Goal: Task Accomplishment & Management: Complete application form

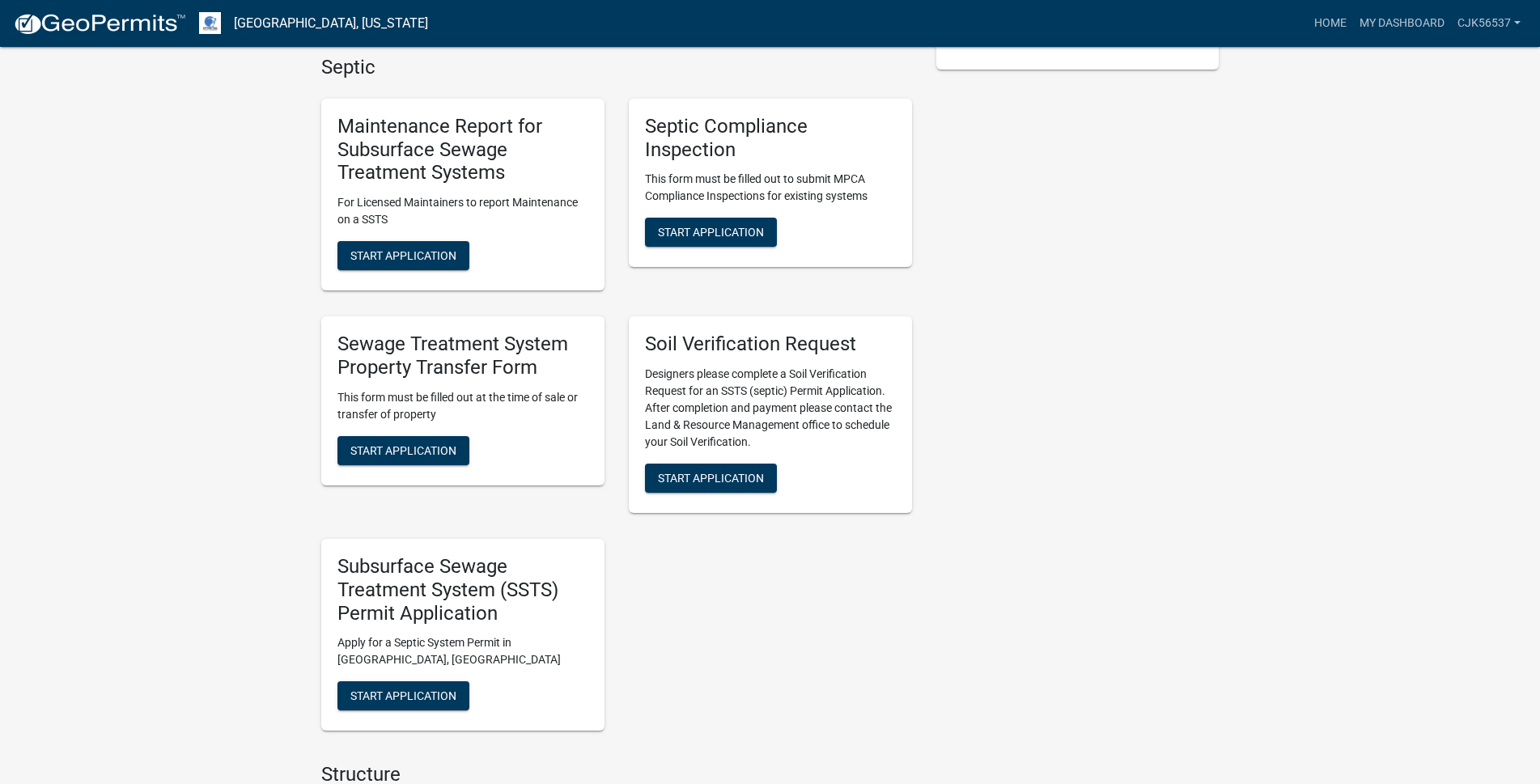
scroll to position [486, 0]
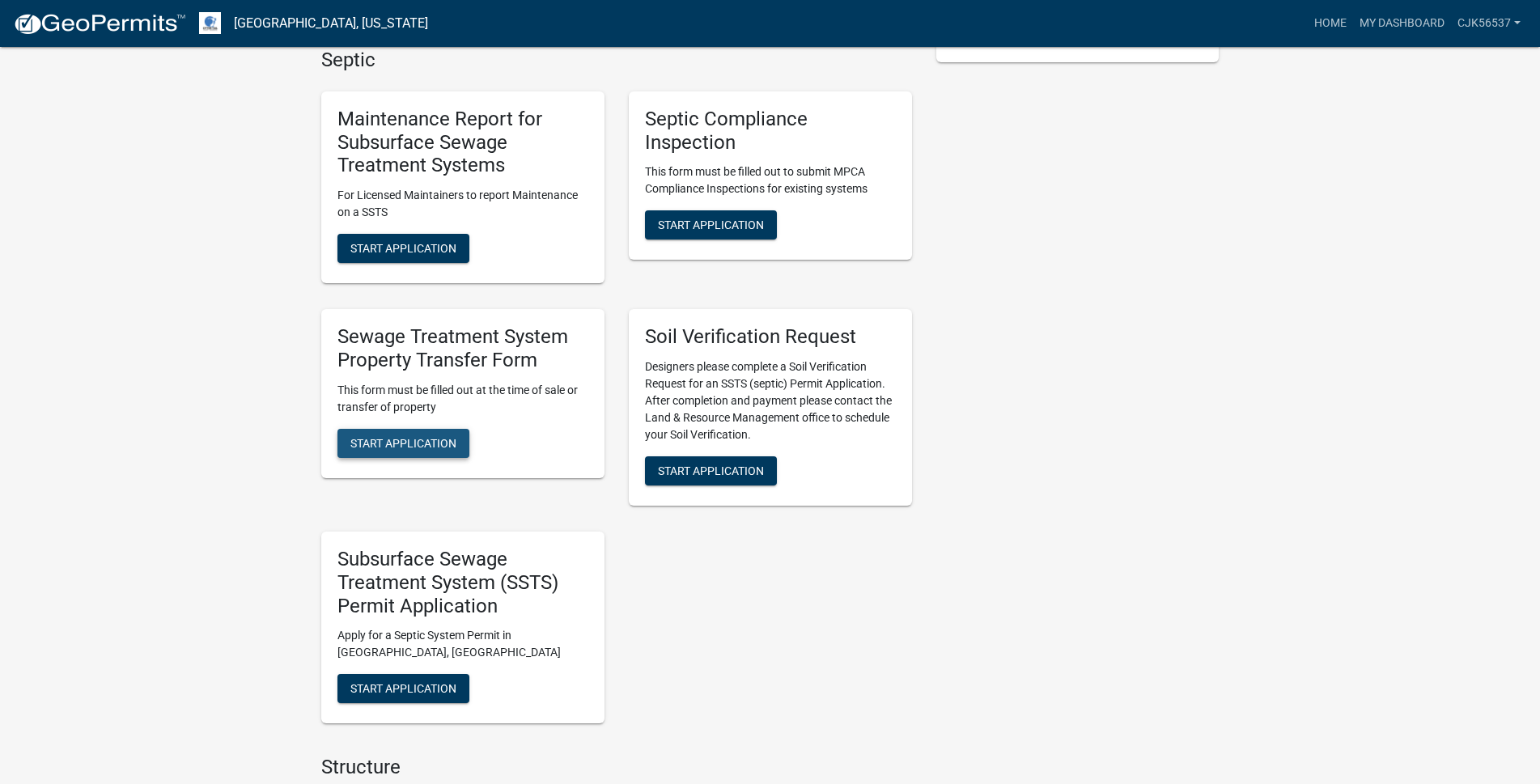
click at [418, 446] on span "Start Application" at bounding box center [403, 442] width 106 height 13
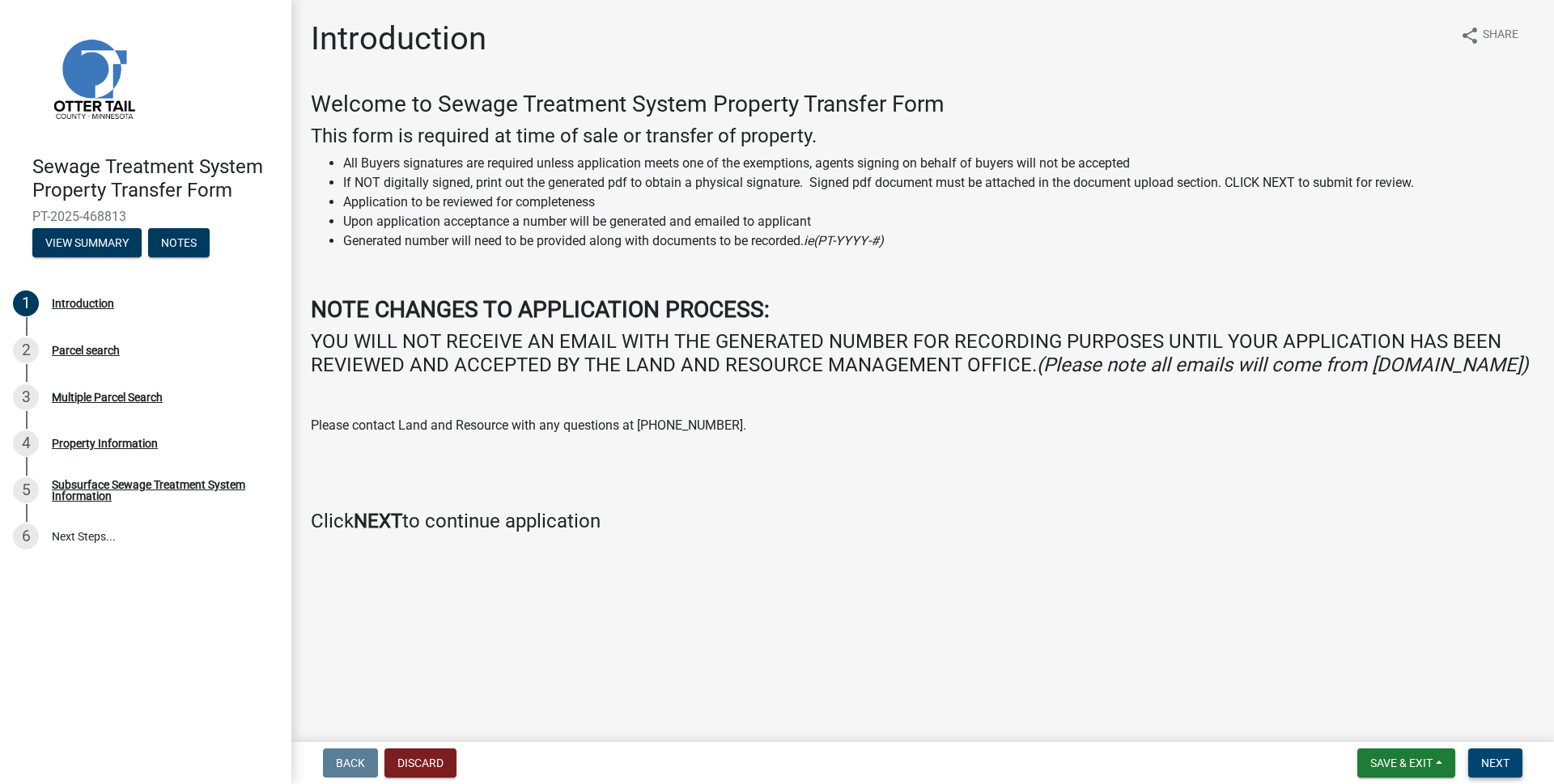
click at [1499, 758] on span "Next" at bounding box center [1494, 763] width 28 height 13
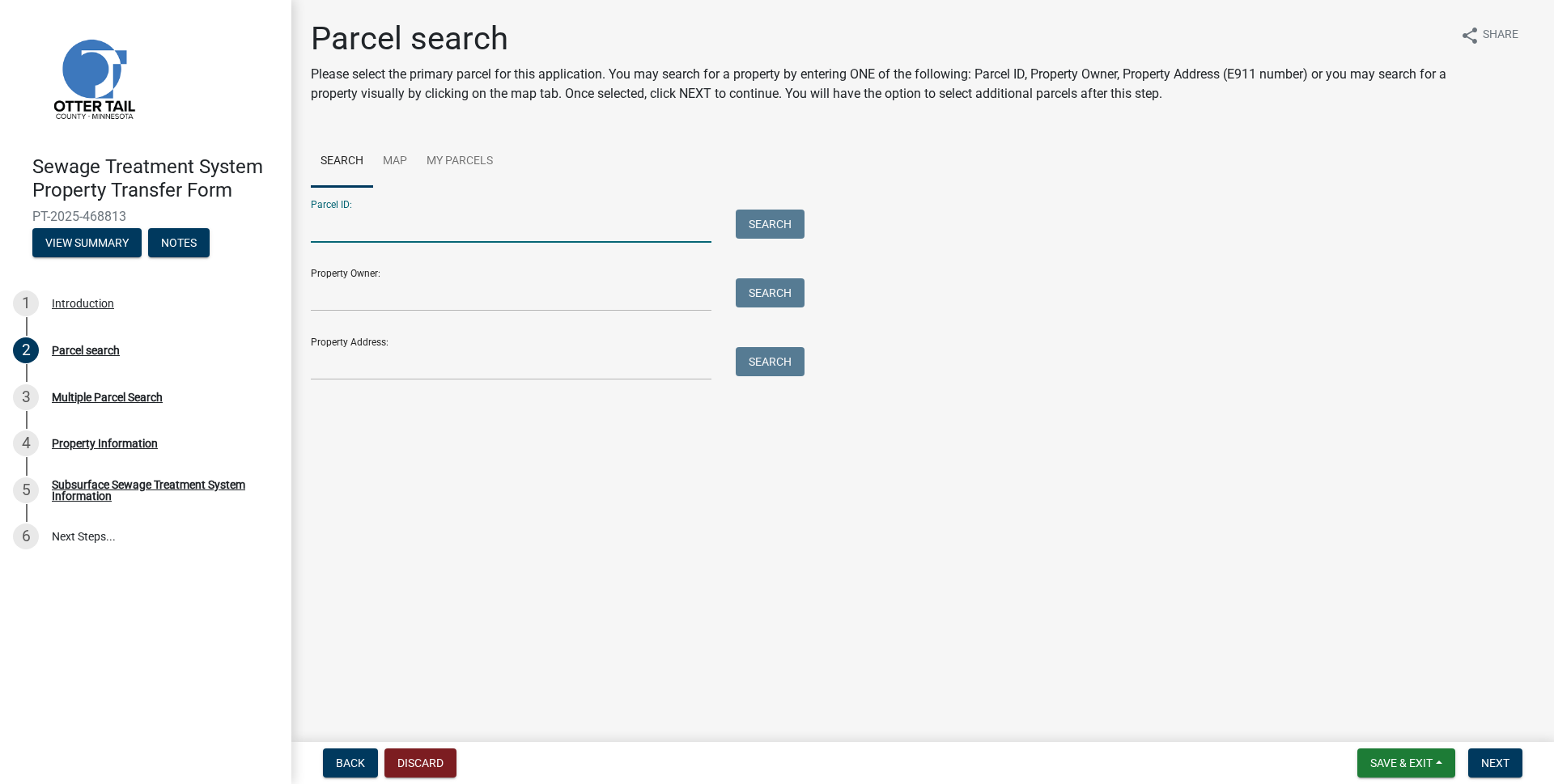
click at [390, 221] on input "Parcel ID:" at bounding box center [511, 226] width 401 height 33
drag, startPoint x: 753, startPoint y: 221, endPoint x: 769, endPoint y: 222, distance: 16.0
click at [753, 222] on button "Search" at bounding box center [770, 224] width 69 height 29
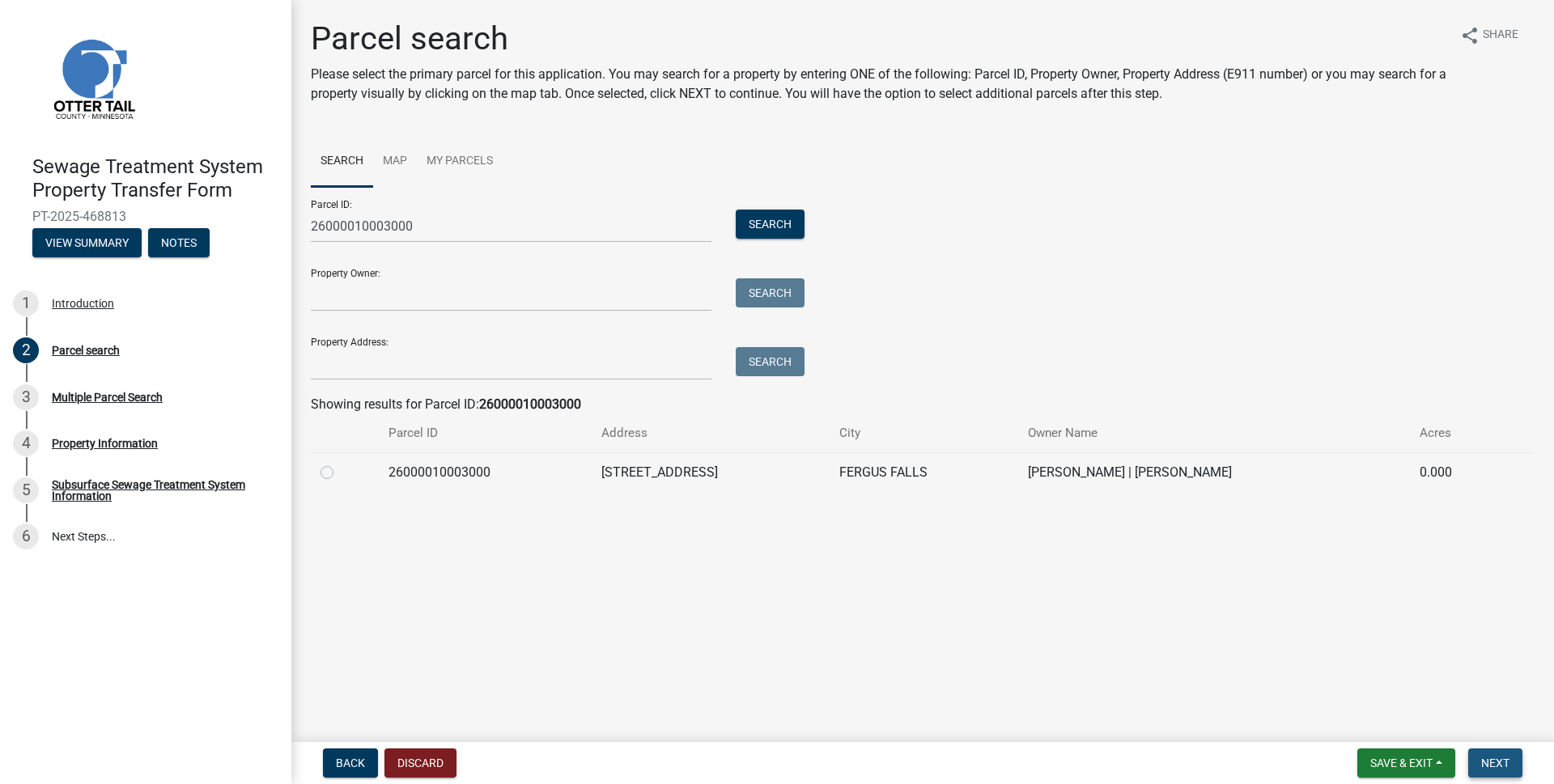
click at [1483, 755] on button "Next" at bounding box center [1495, 763] width 55 height 29
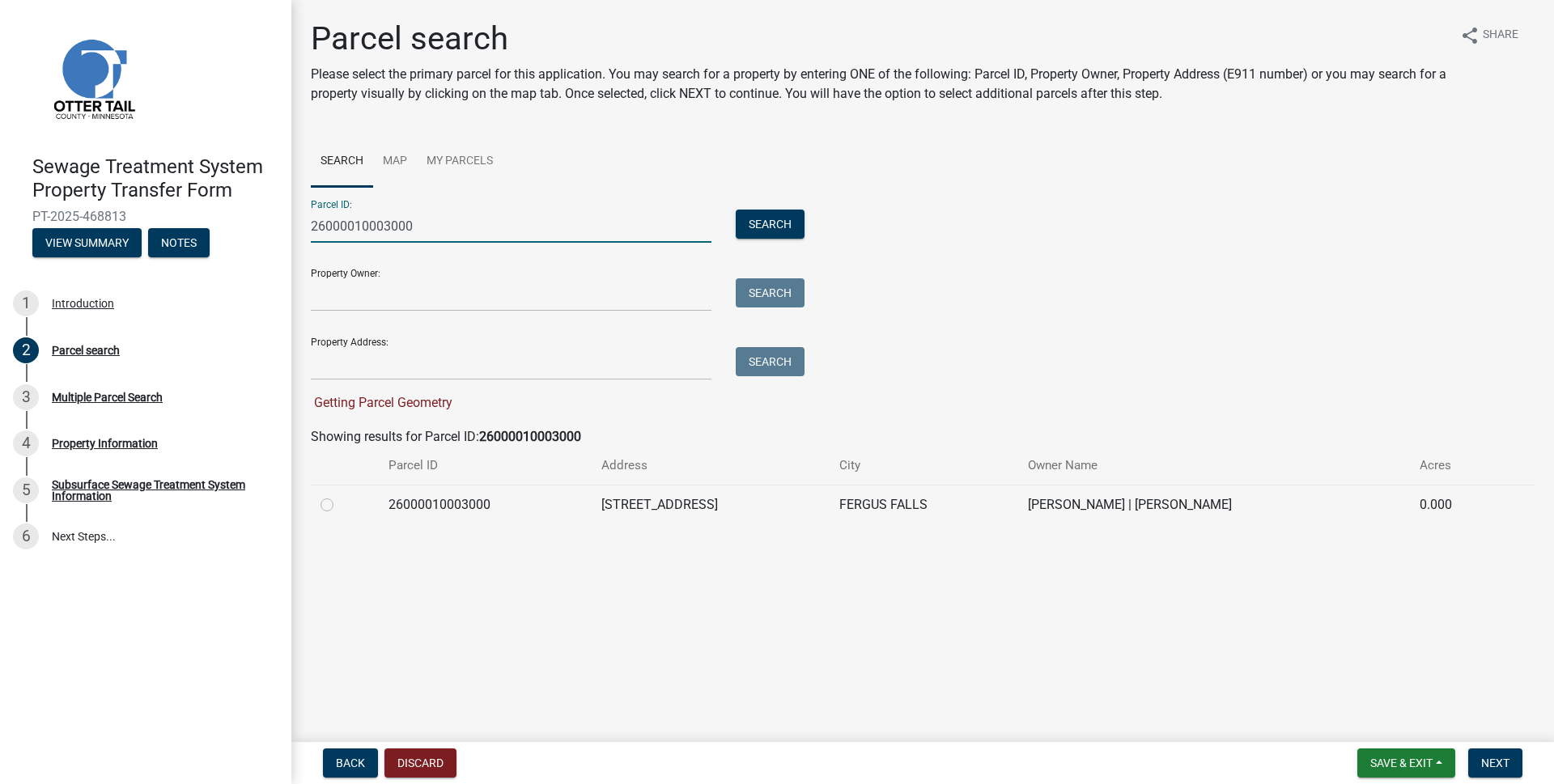
click at [491, 219] on input "26000010003000" at bounding box center [511, 226] width 401 height 33
click at [777, 220] on button "Search" at bounding box center [770, 224] width 69 height 29
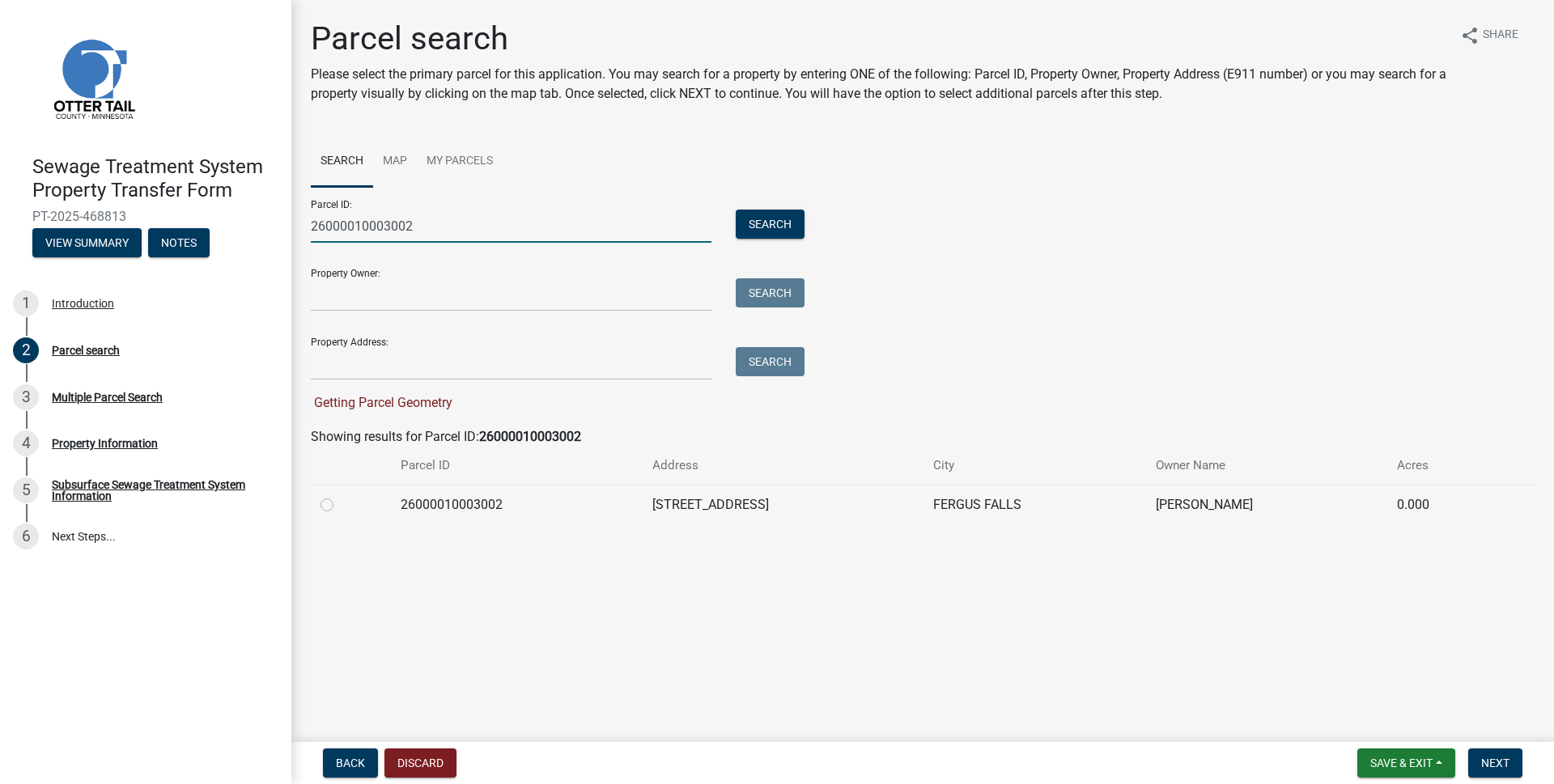
click at [468, 227] on input "26000010003002" at bounding box center [511, 226] width 401 height 33
type input "26000010003000"
click at [760, 218] on button "Search" at bounding box center [770, 224] width 69 height 29
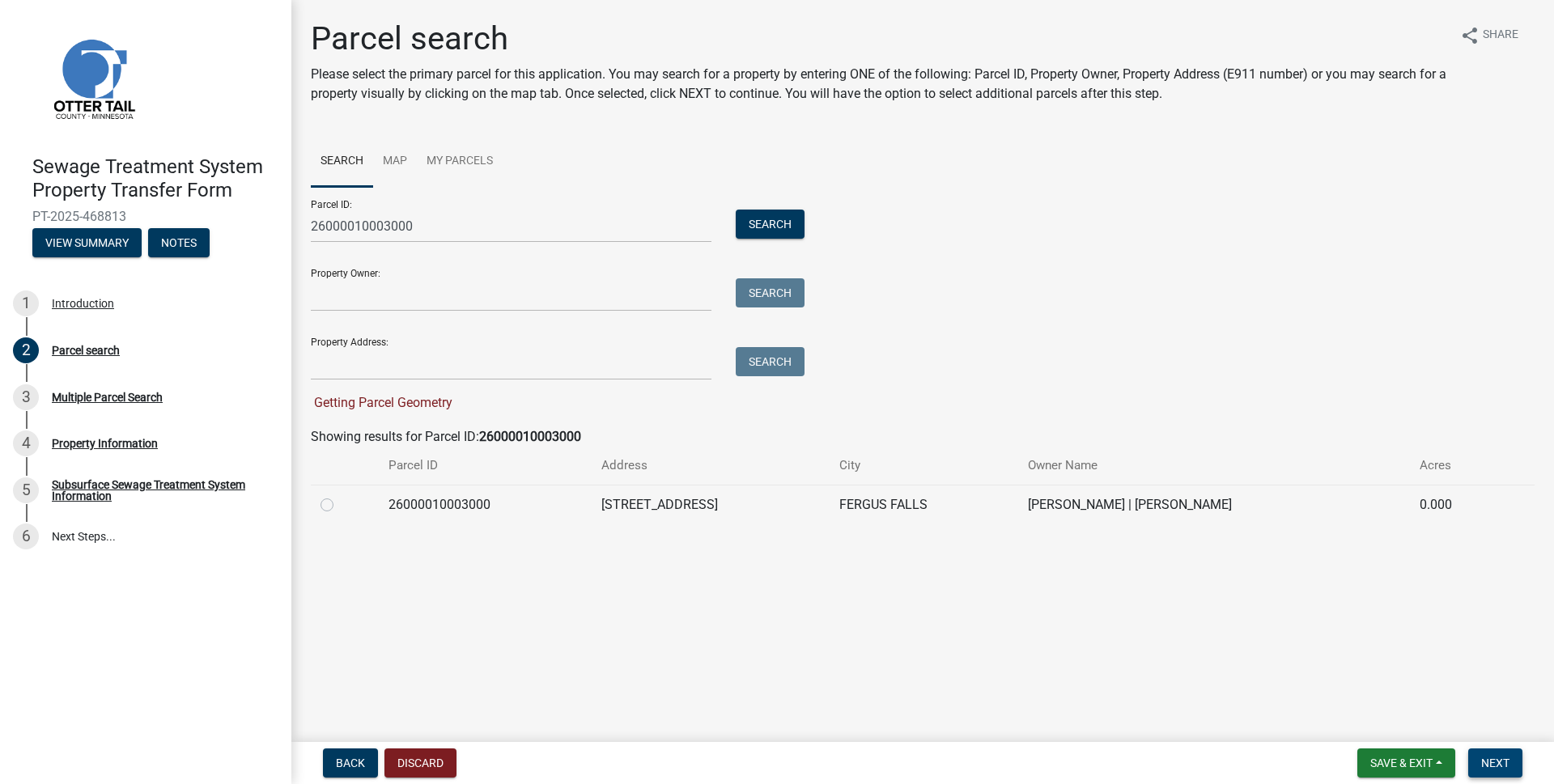
click at [1497, 765] on span "Next" at bounding box center [1494, 763] width 28 height 13
click at [1507, 757] on span "Next" at bounding box center [1494, 763] width 28 height 13
click at [1499, 763] on span "Next" at bounding box center [1494, 763] width 28 height 13
click at [340, 495] on label at bounding box center [340, 495] width 0 height 0
click at [340, 505] on input "radio" at bounding box center [345, 500] width 10 height 10
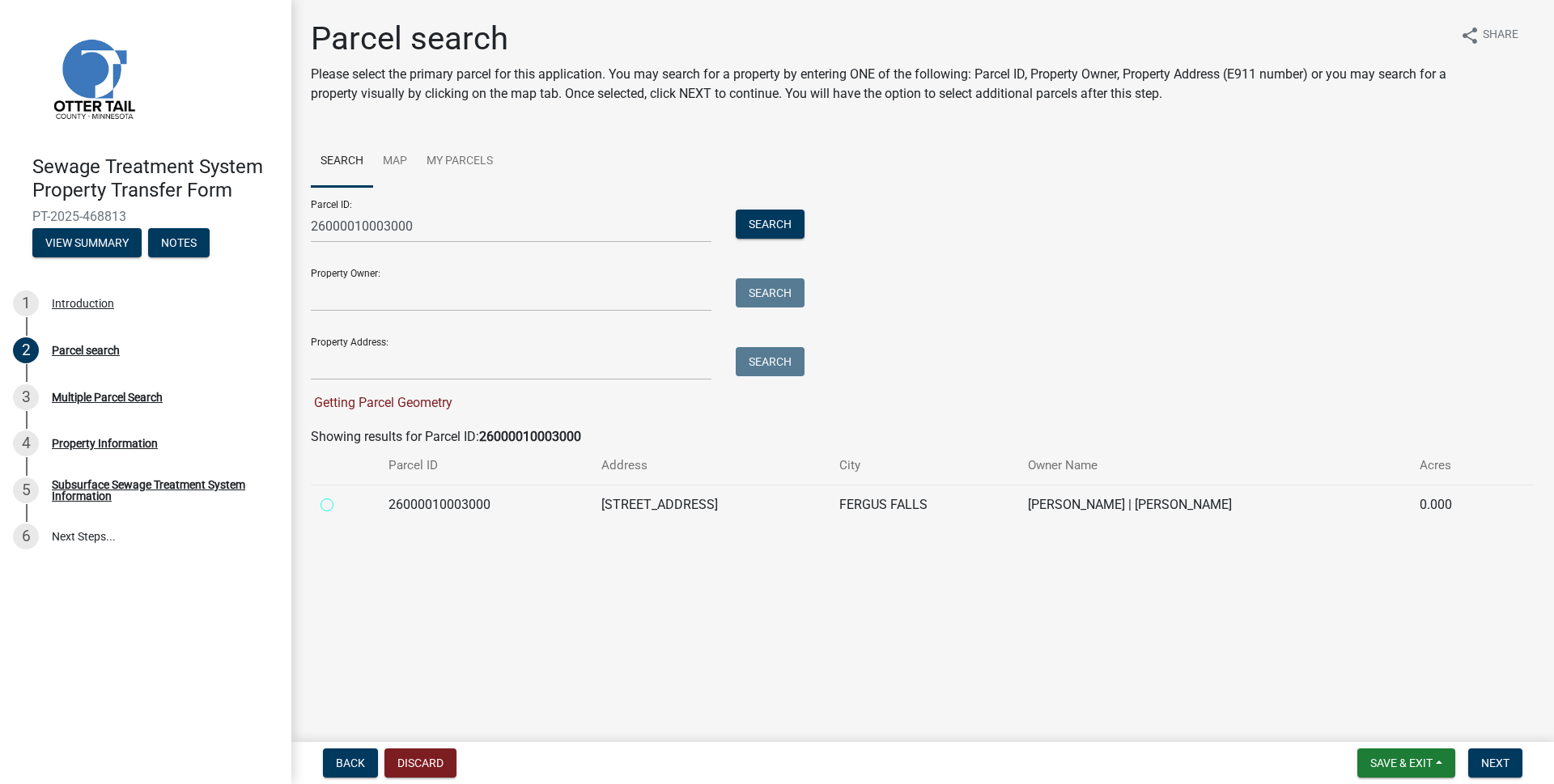
radio input "true"
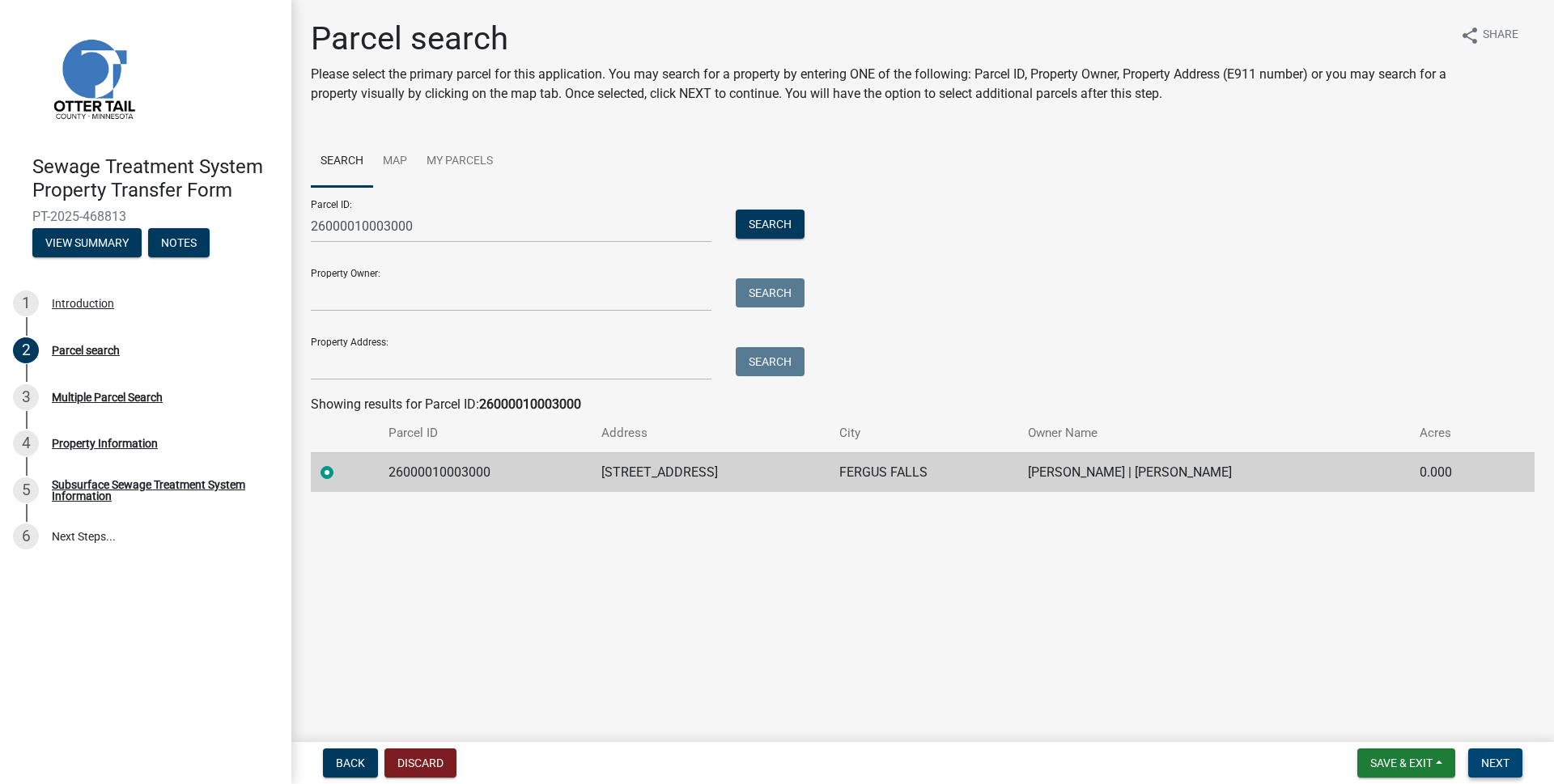
click at [1507, 761] on span "Next" at bounding box center [1494, 763] width 28 height 13
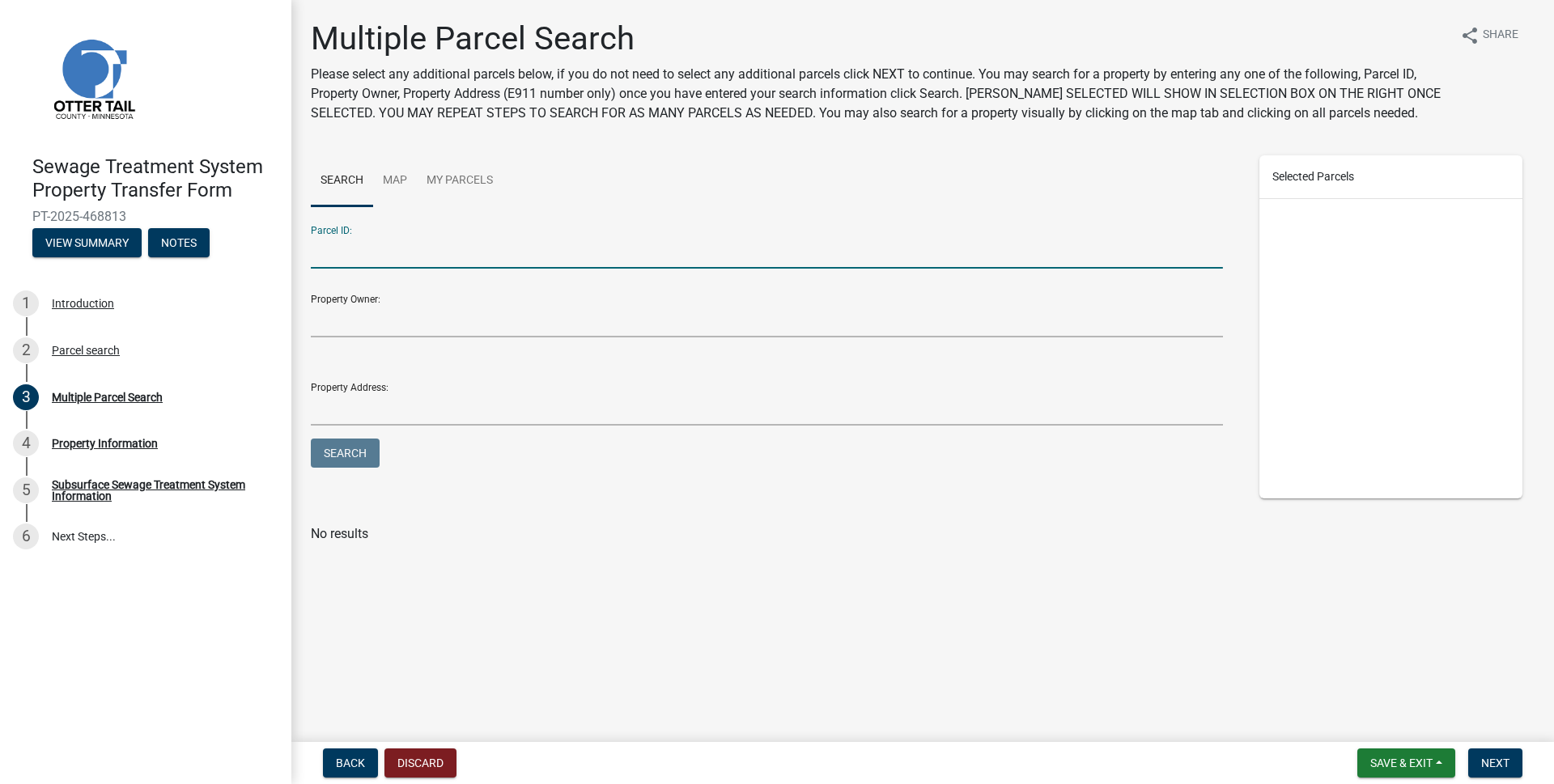
click at [453, 253] on input "Parcel ID:" at bounding box center [767, 251] width 912 height 33
type input "26000010003002"
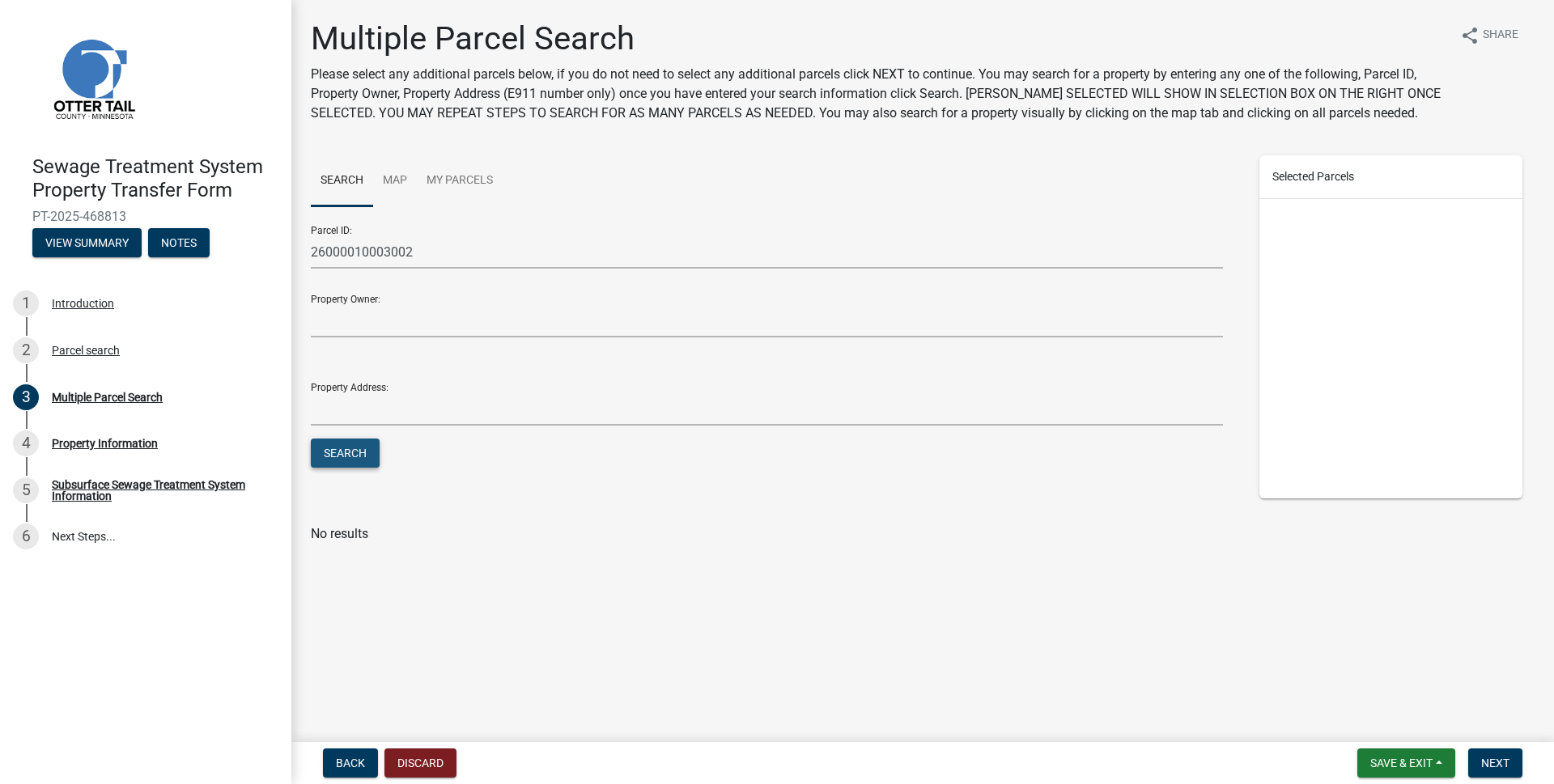
click at [365, 454] on button "Search" at bounding box center [345, 453] width 69 height 29
click at [340, 573] on label at bounding box center [340, 573] width 0 height 0
click at [340, 583] on input "checkbox" at bounding box center [345, 578] width 10 height 10
checkbox input "true"
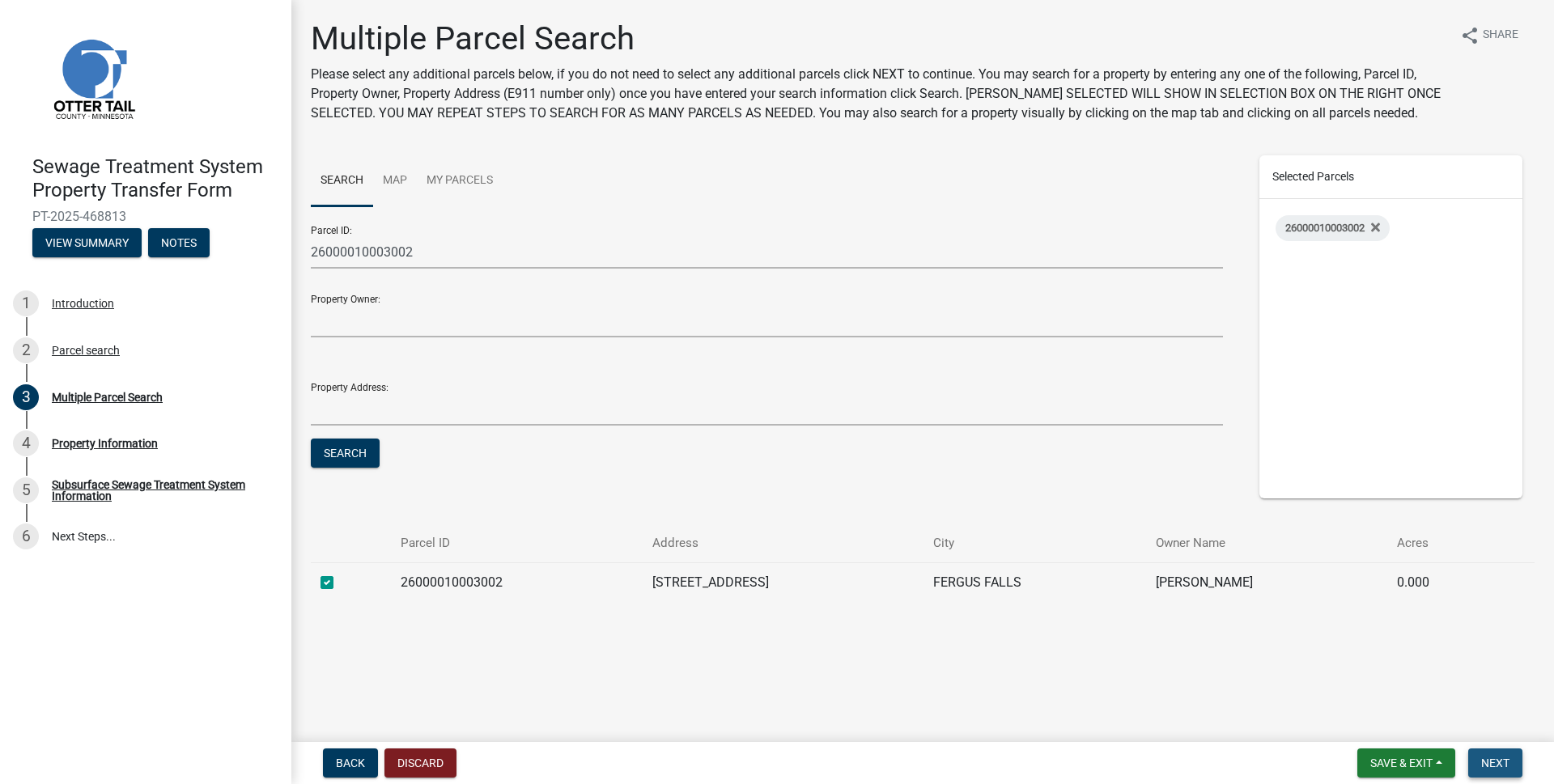
click at [1491, 755] on button "Next" at bounding box center [1495, 763] width 55 height 29
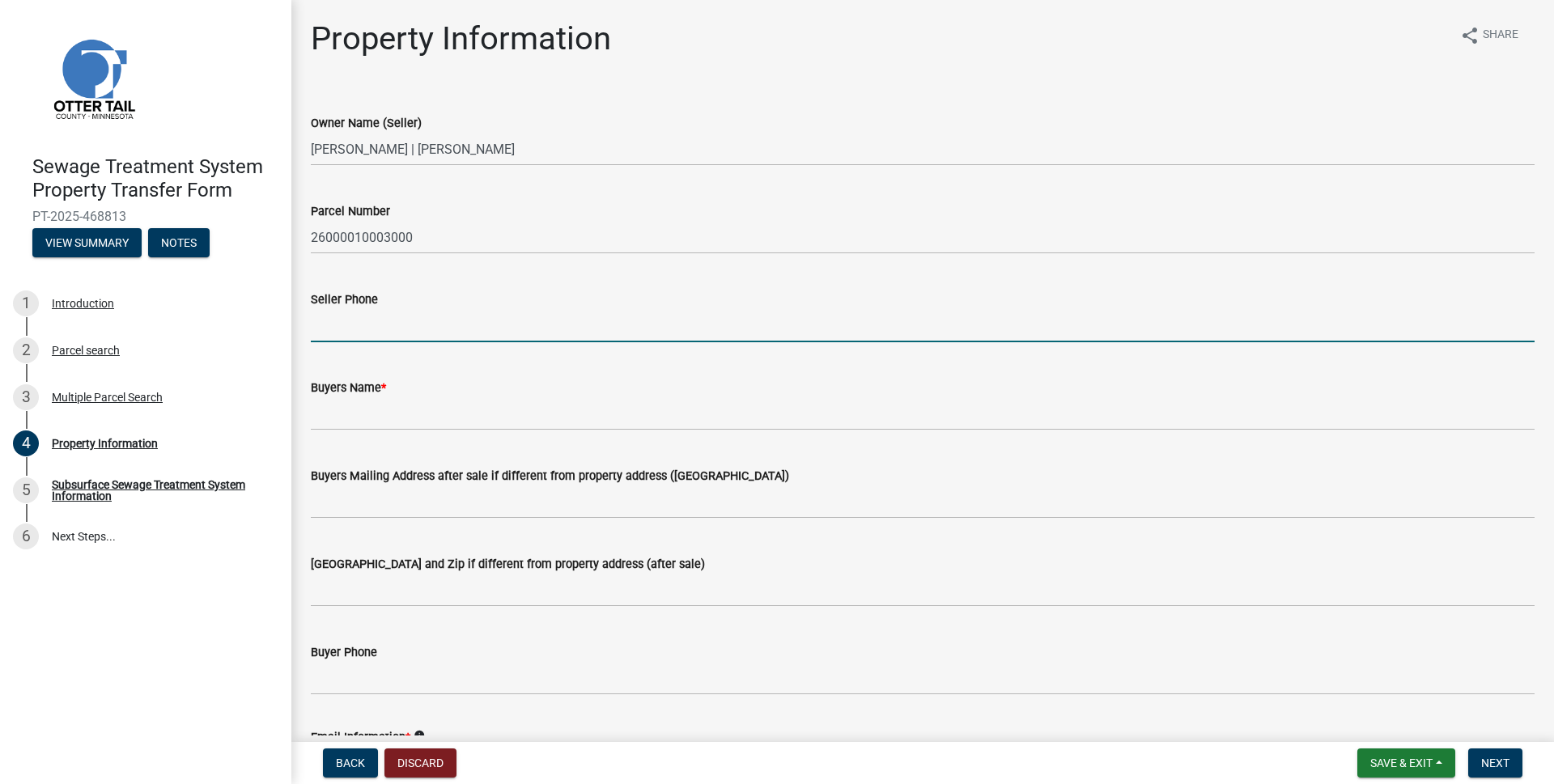
click at [358, 326] on input "Seller Phone" at bounding box center [922, 326] width 1223 height 33
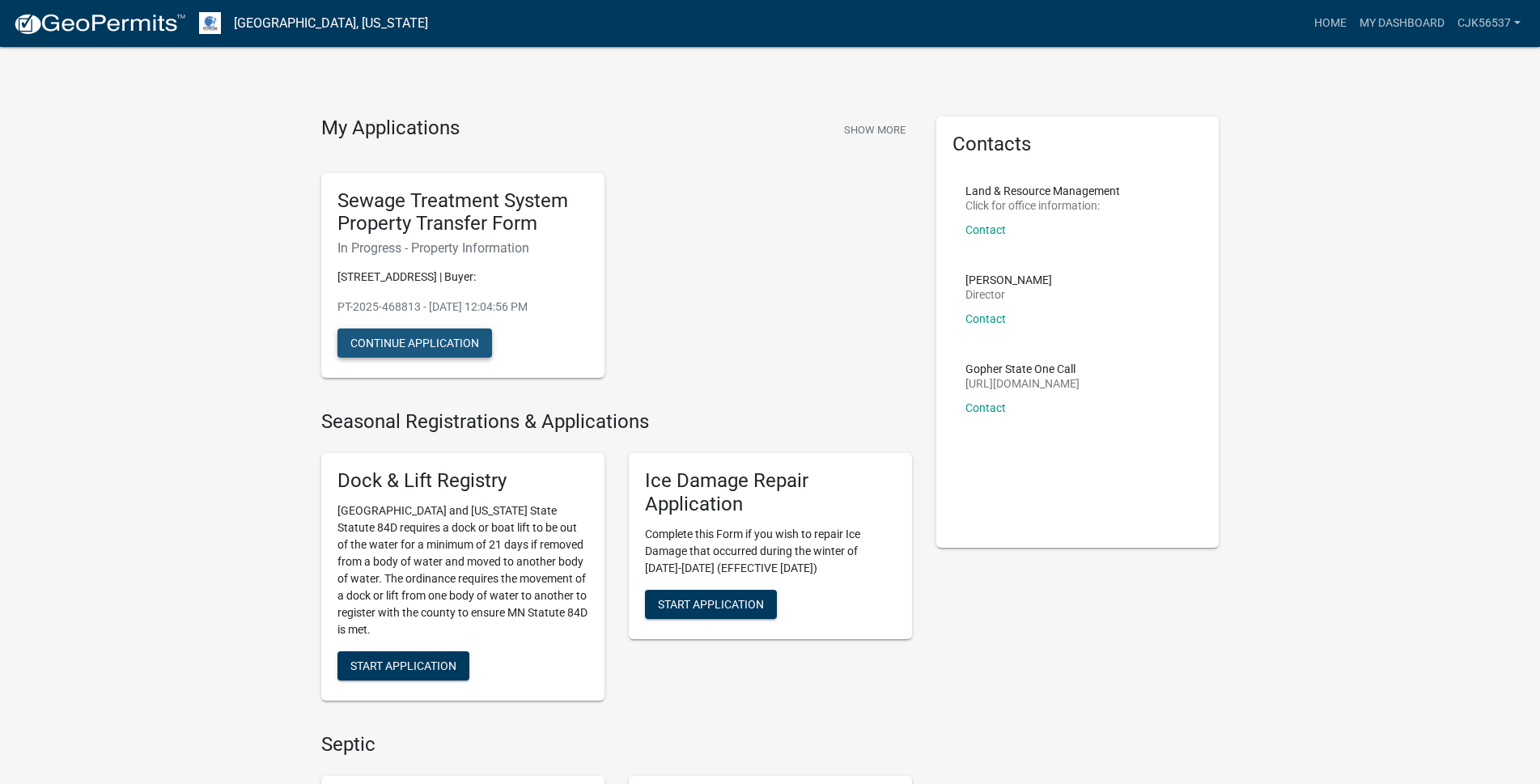
click at [397, 339] on button "Continue Application" at bounding box center [414, 343] width 154 height 29
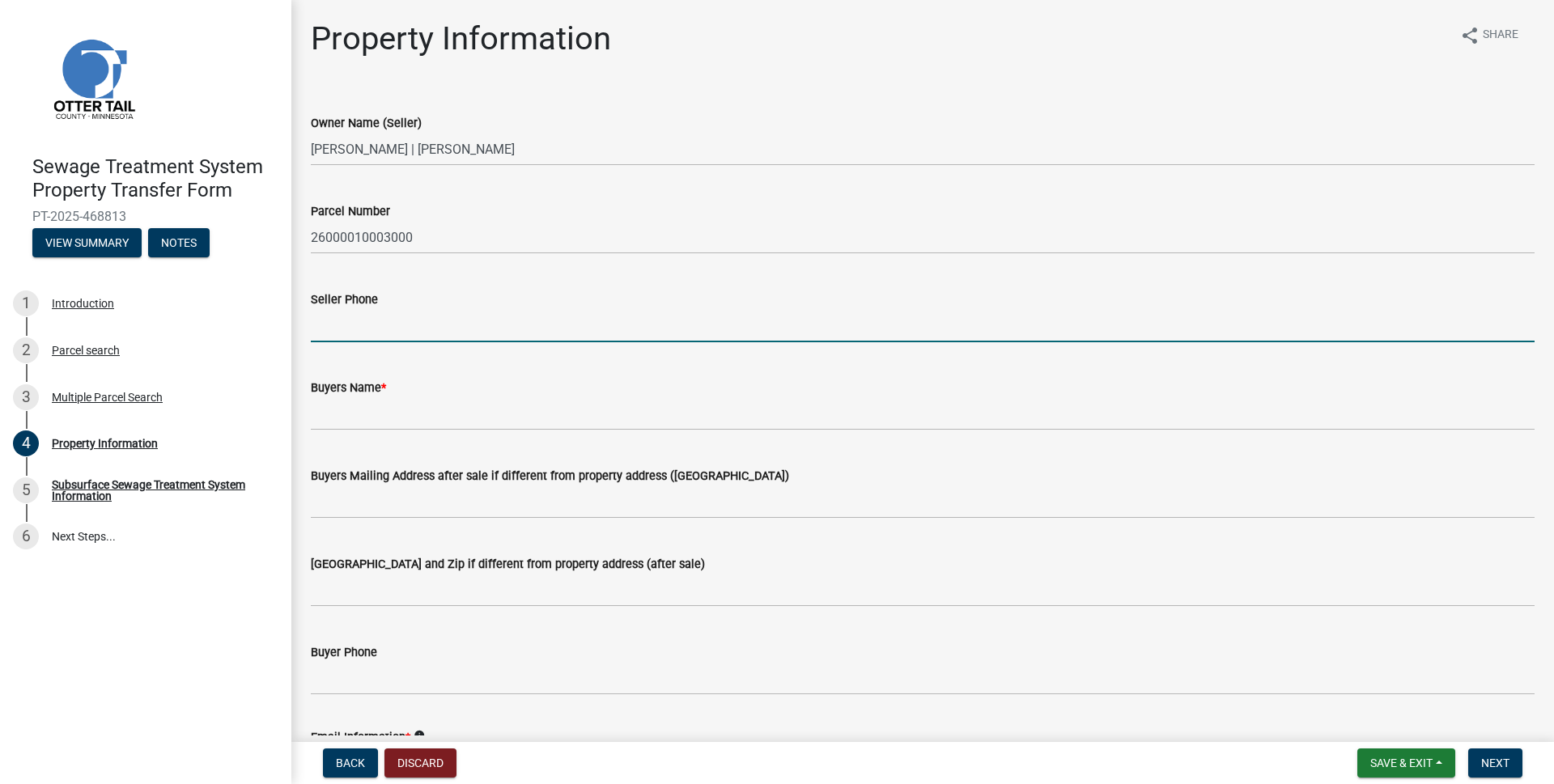
click at [370, 318] on input "Seller Phone" at bounding box center [922, 326] width 1223 height 33
paste input "(218) 731-7245"
type input "(218) 731-7245"
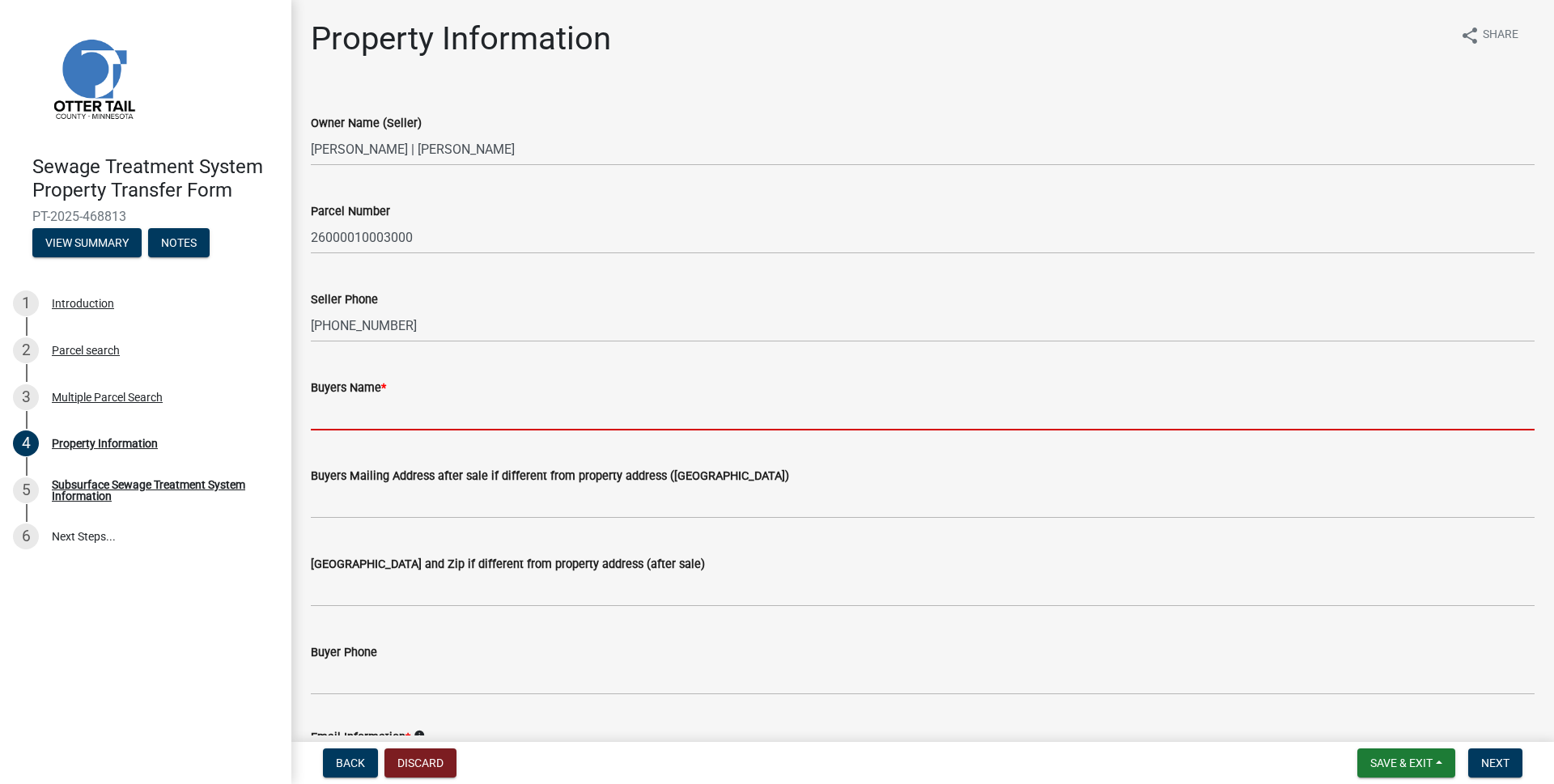
click at [373, 409] on input "Buyers Name *" at bounding box center [922, 413] width 1223 height 33
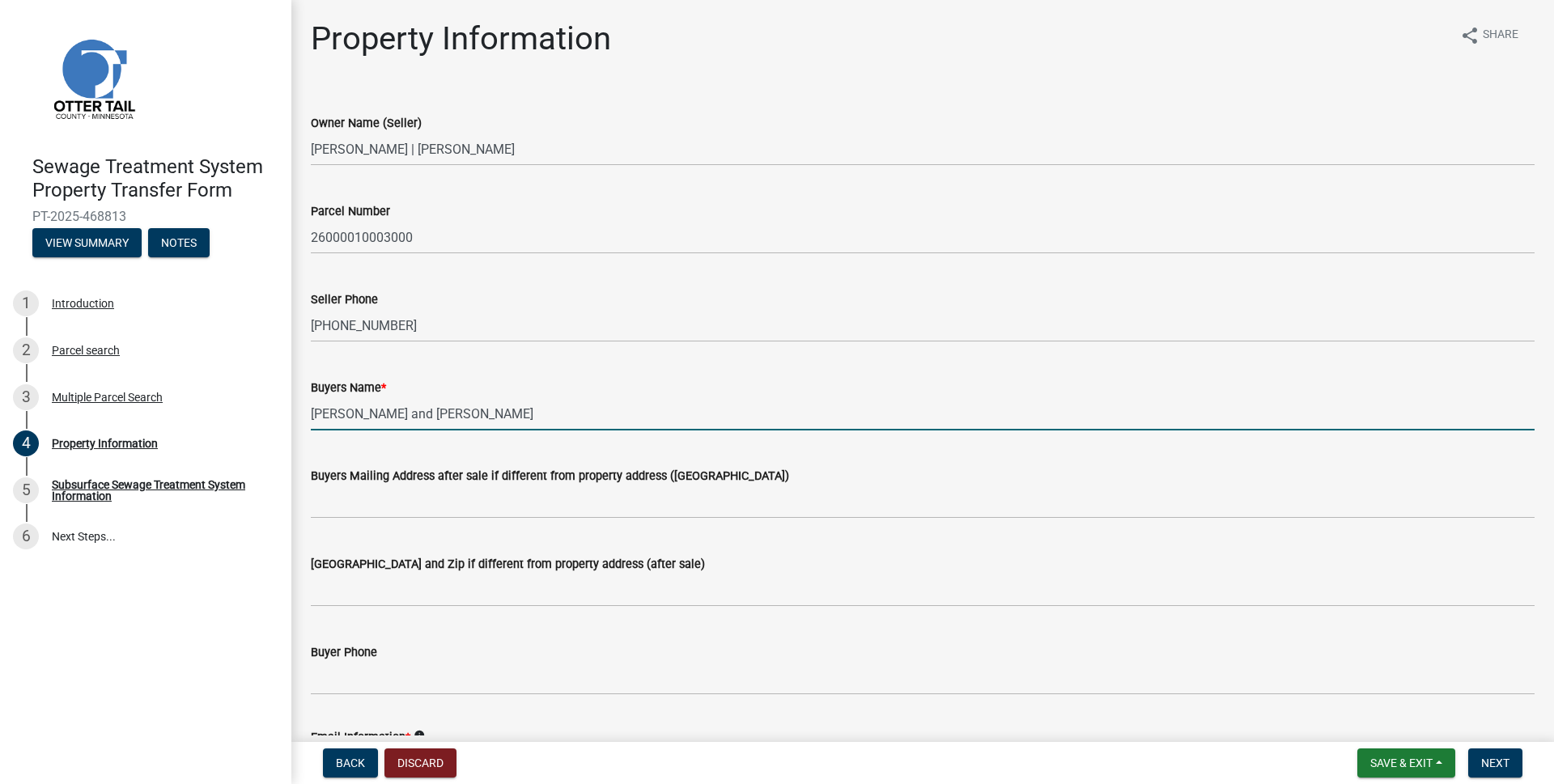
type input "Glenn J. Rosentreter and Craig A. Netland"
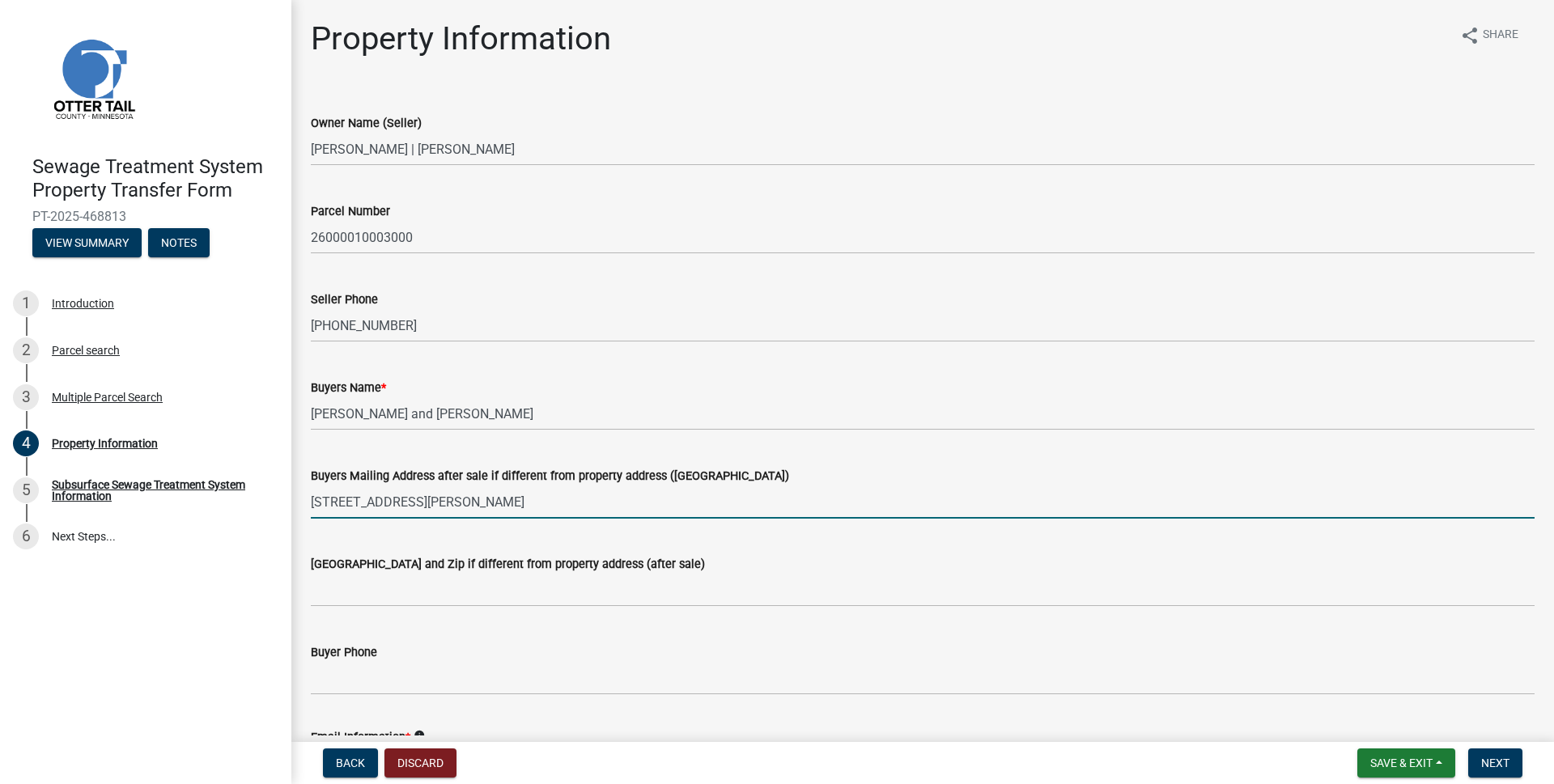
type input "632 W Stanton Ave"
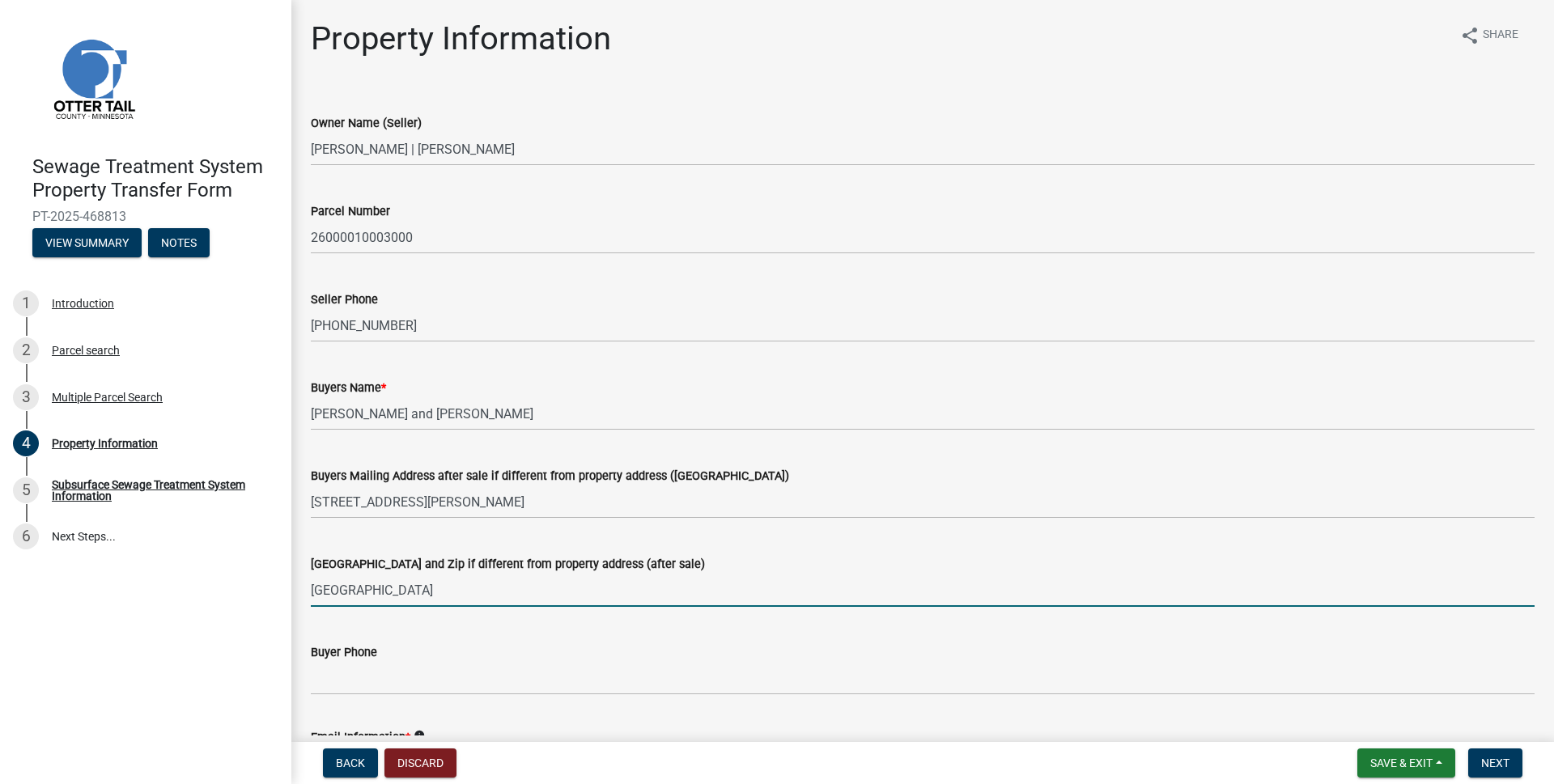
type input "Fergus Falls, MN 56537"
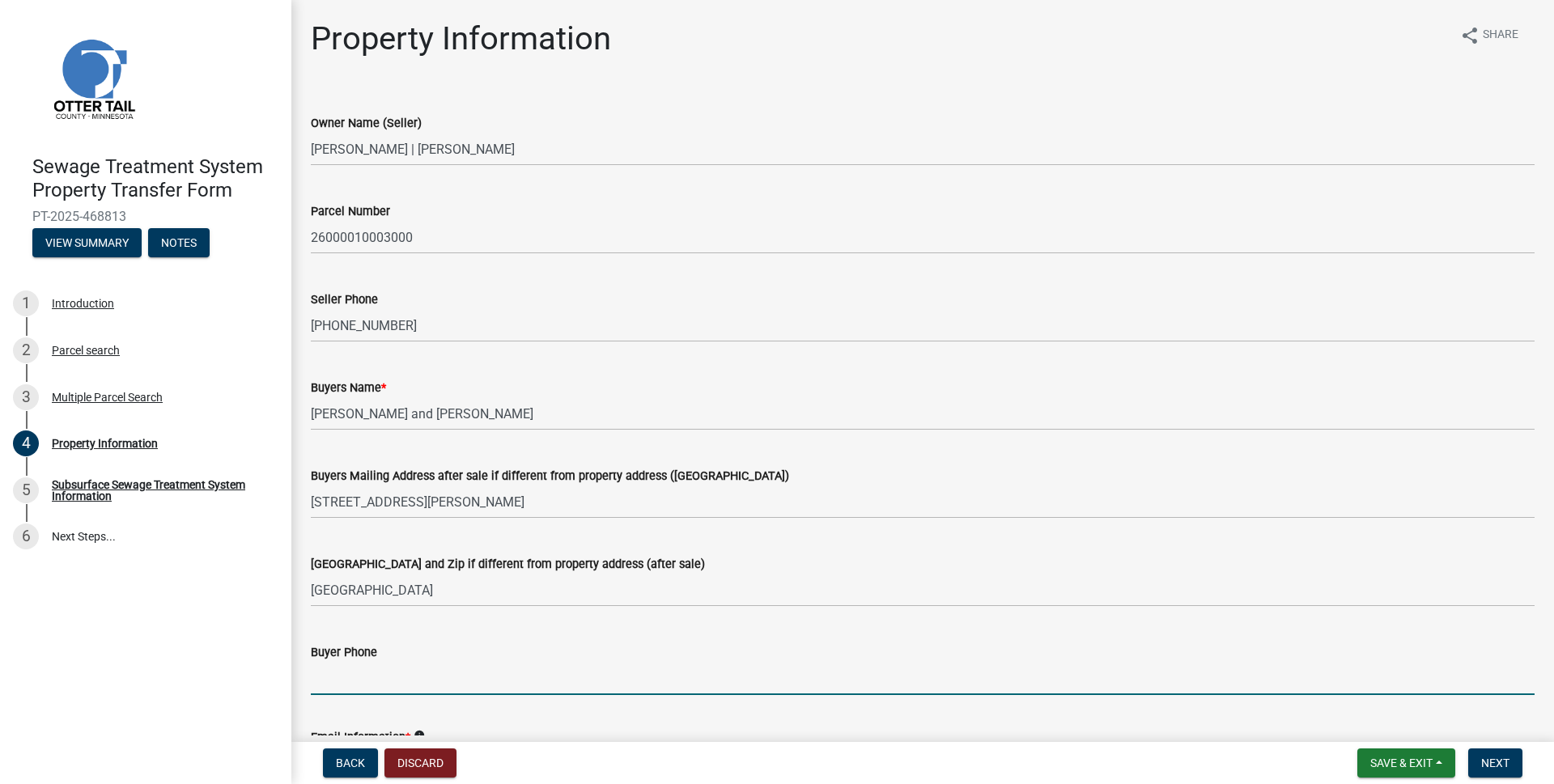
paste input "(218) 731-7245"
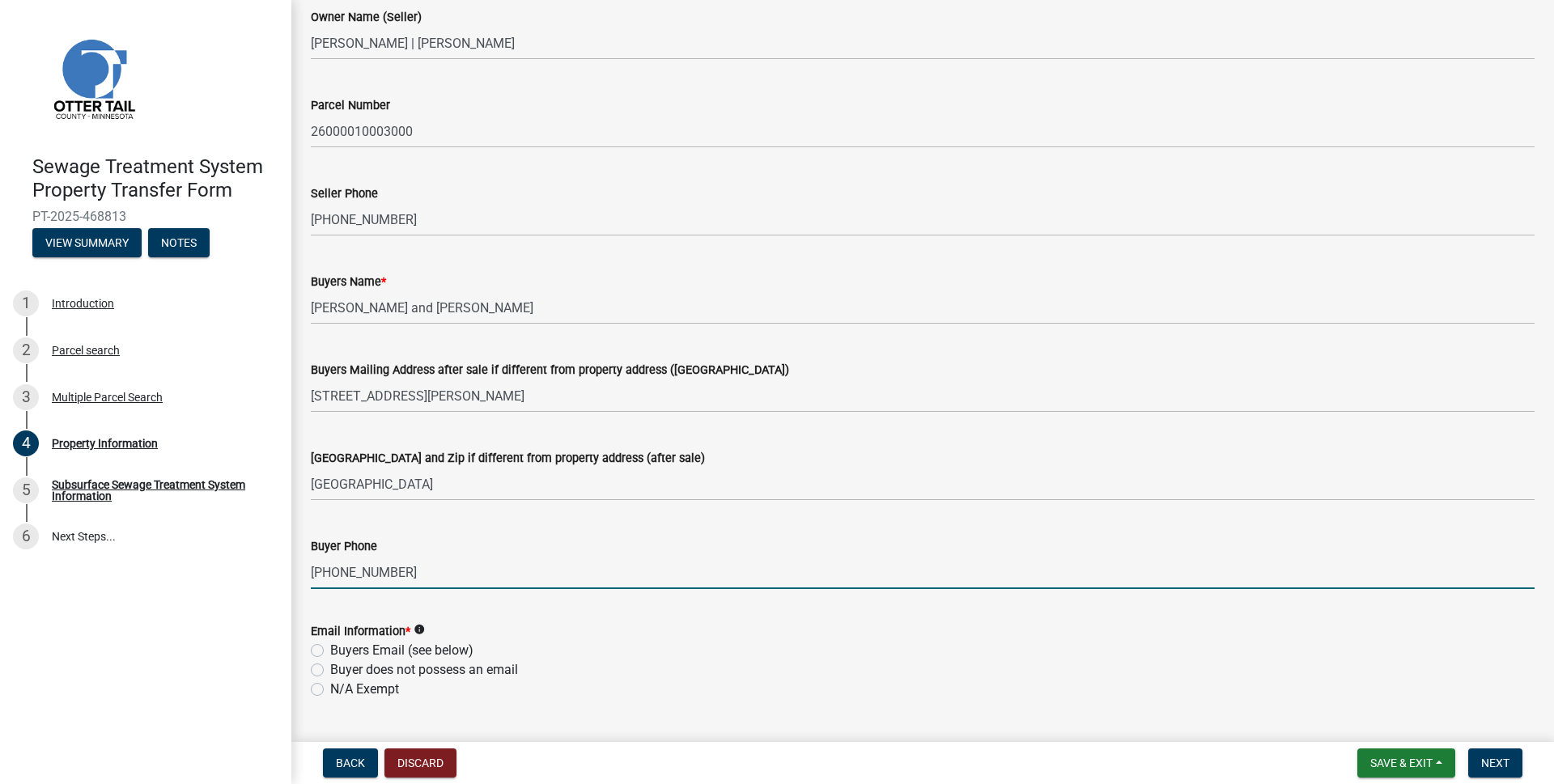
scroll to position [243, 0]
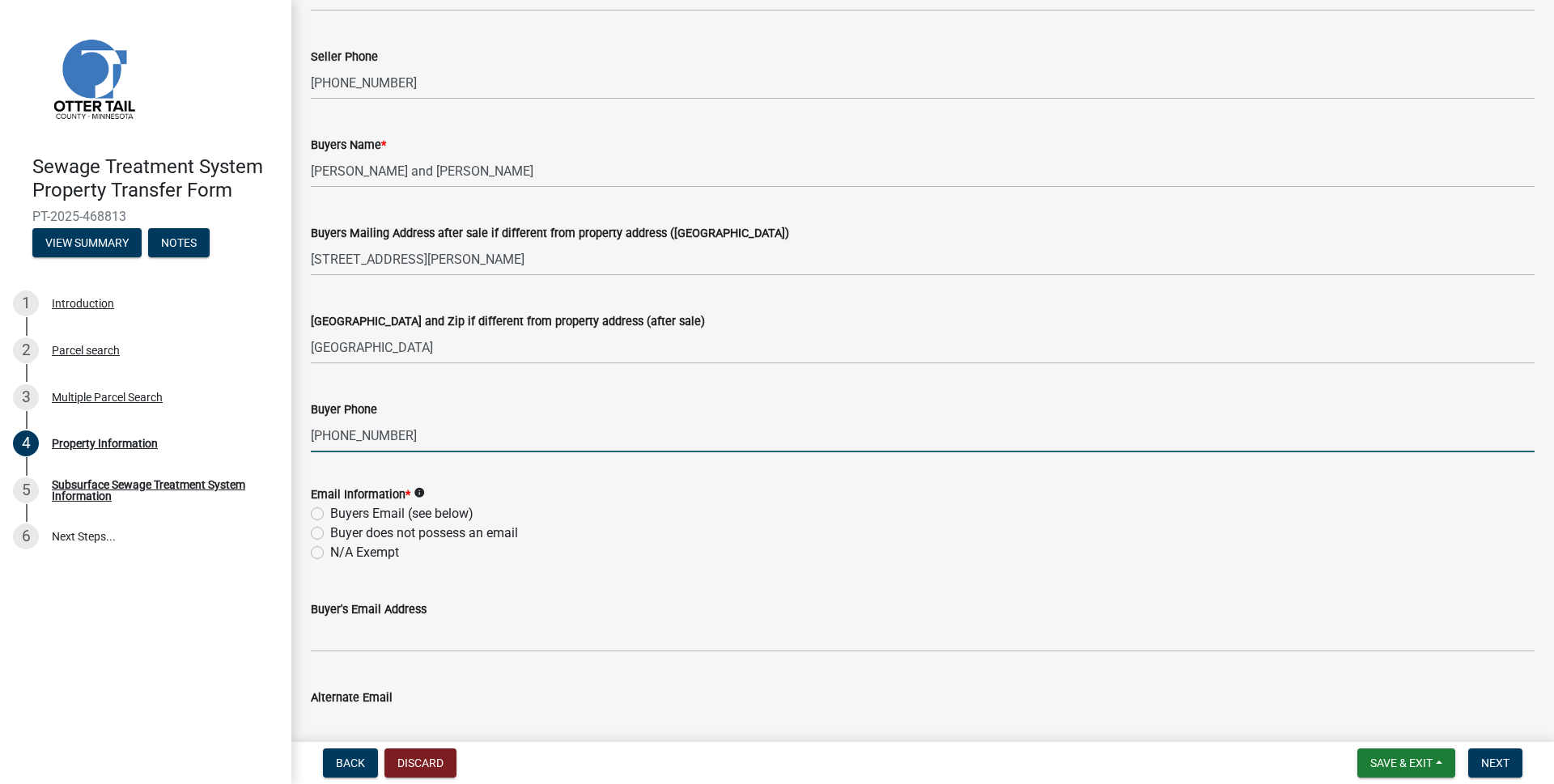
type input "(218) 731-7245"
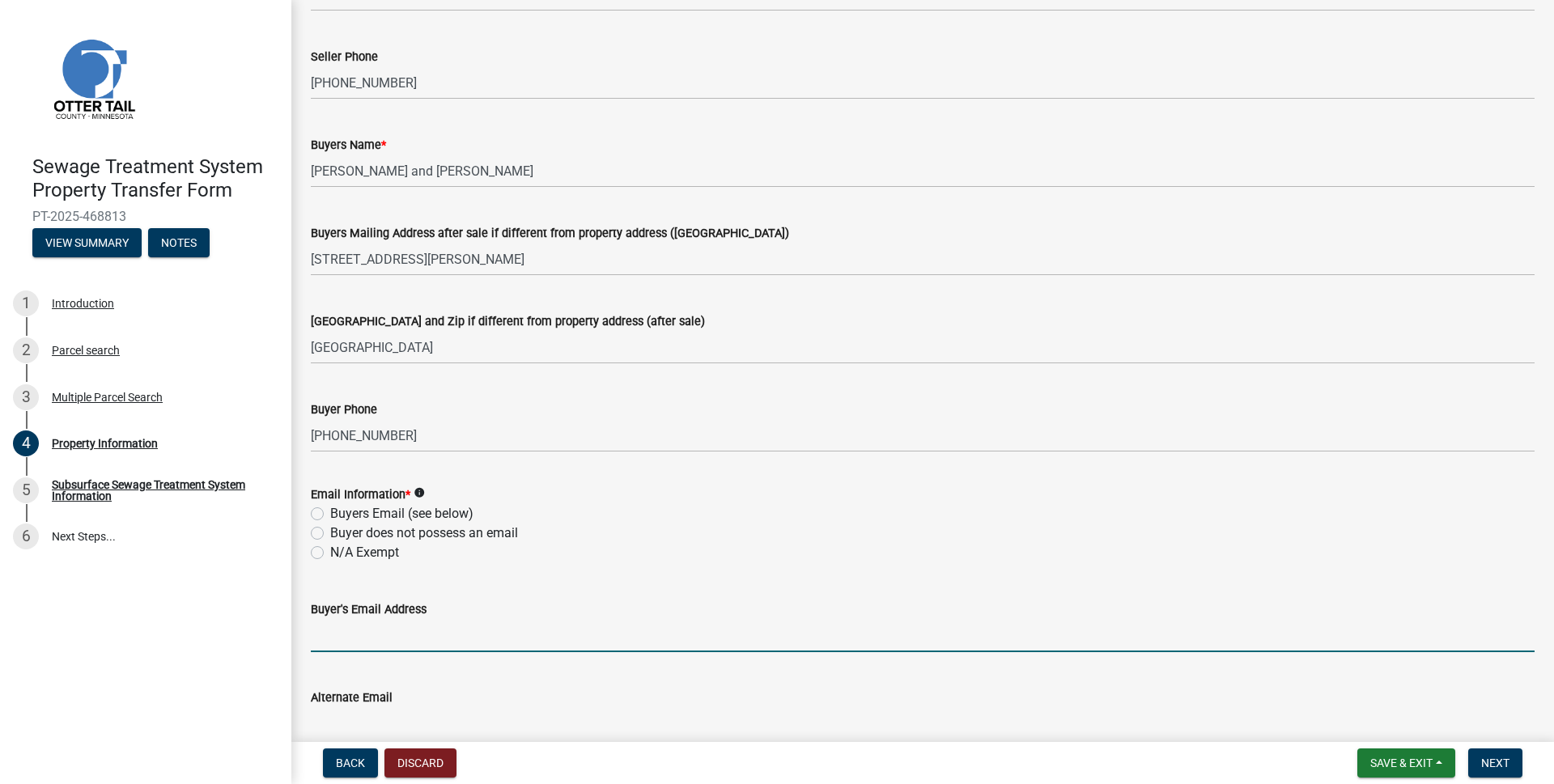
click at [374, 637] on input "Buyer's Email Address" at bounding box center [922, 635] width 1223 height 33
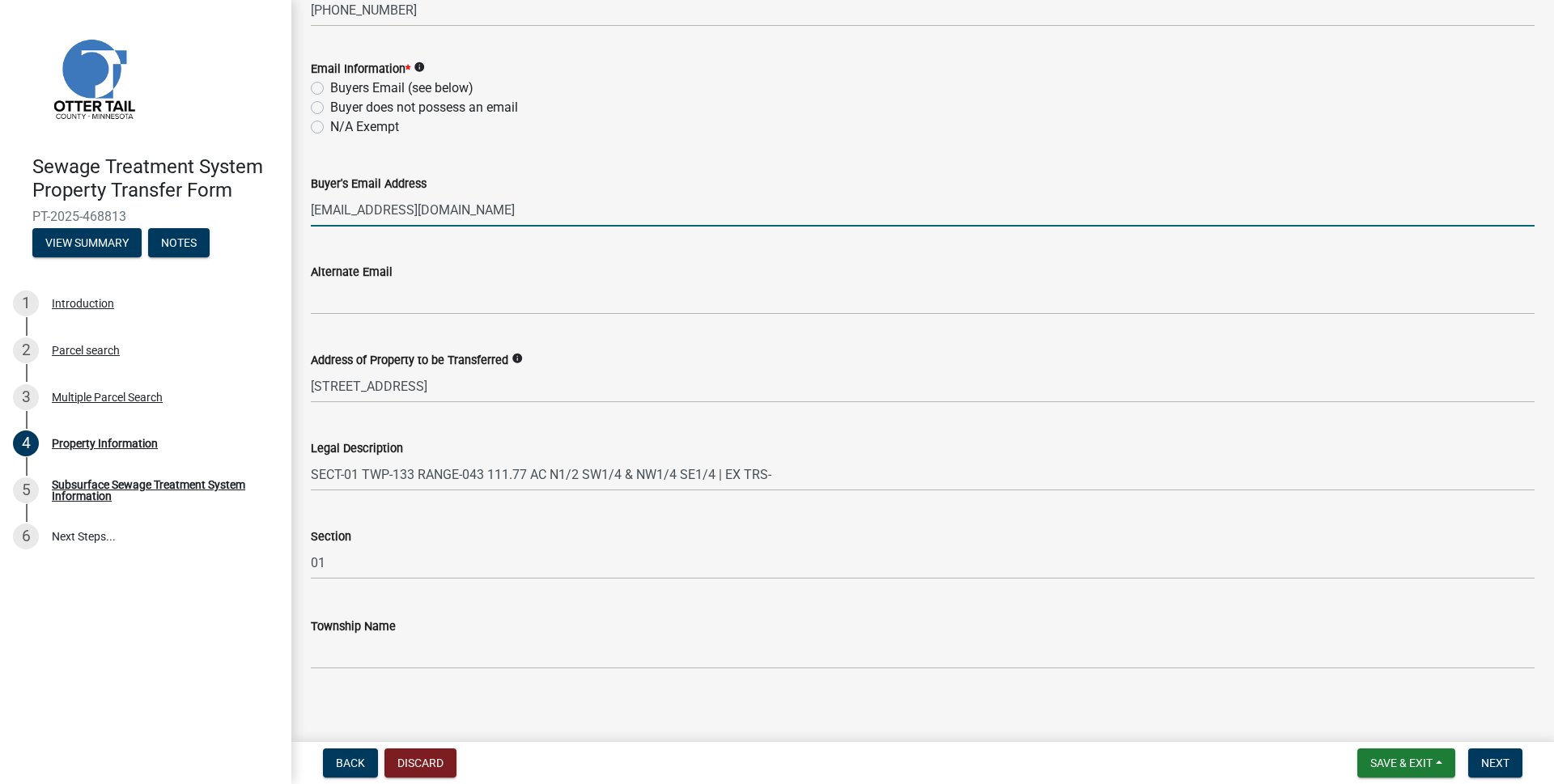
scroll to position [677, 0]
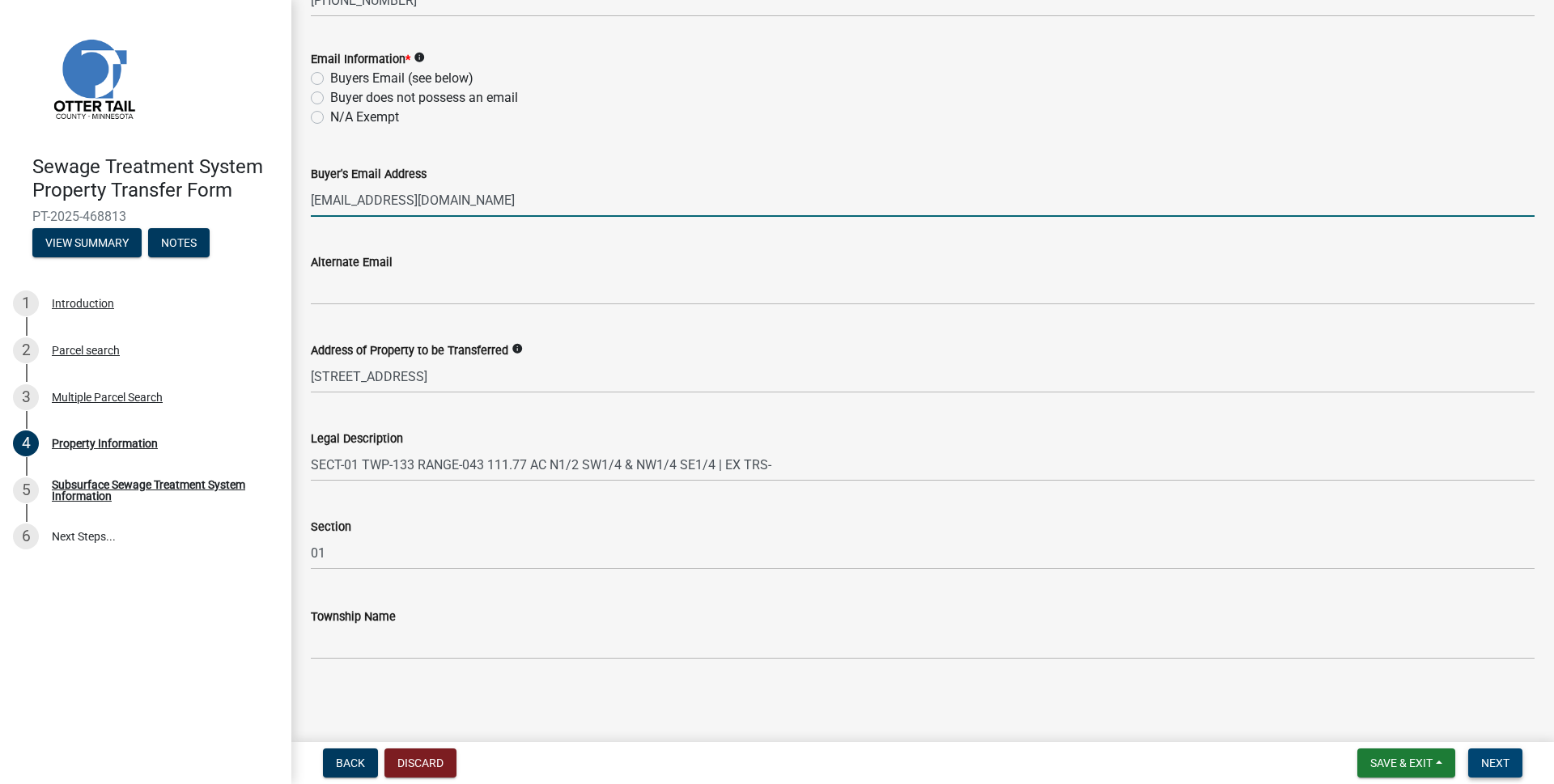
type input "canetland@yahoo.com"
click at [1491, 759] on span "Next" at bounding box center [1494, 763] width 28 height 13
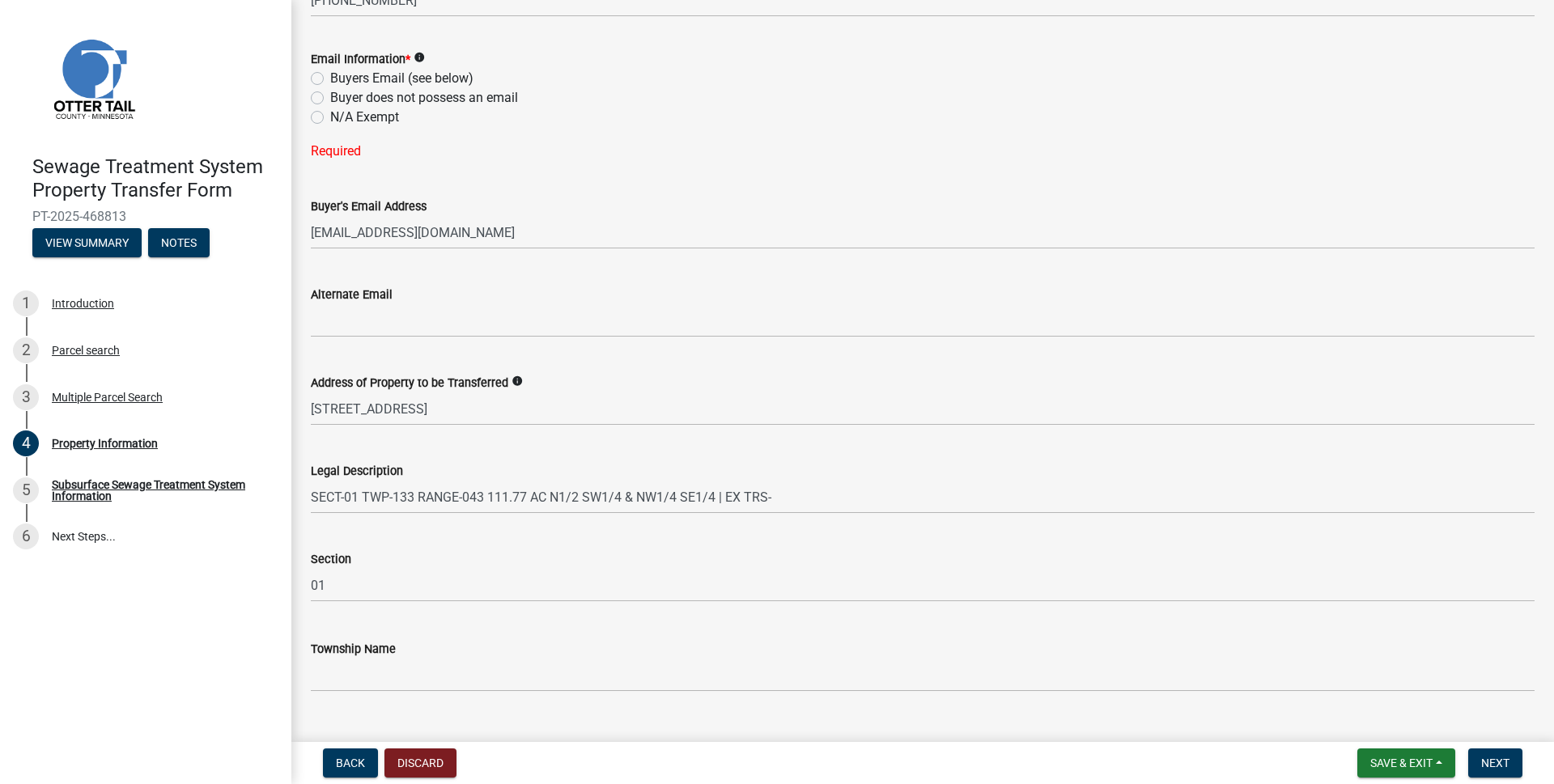
drag, startPoint x: 316, startPoint y: 72, endPoint x: 332, endPoint y: 74, distance: 16.1
click at [330, 72] on label "Buyers Email (see below)" at bounding box center [401, 78] width 143 height 20
click at [330, 72] on input "Buyers Email (see below)" at bounding box center [335, 74] width 10 height 10
radio input "true"
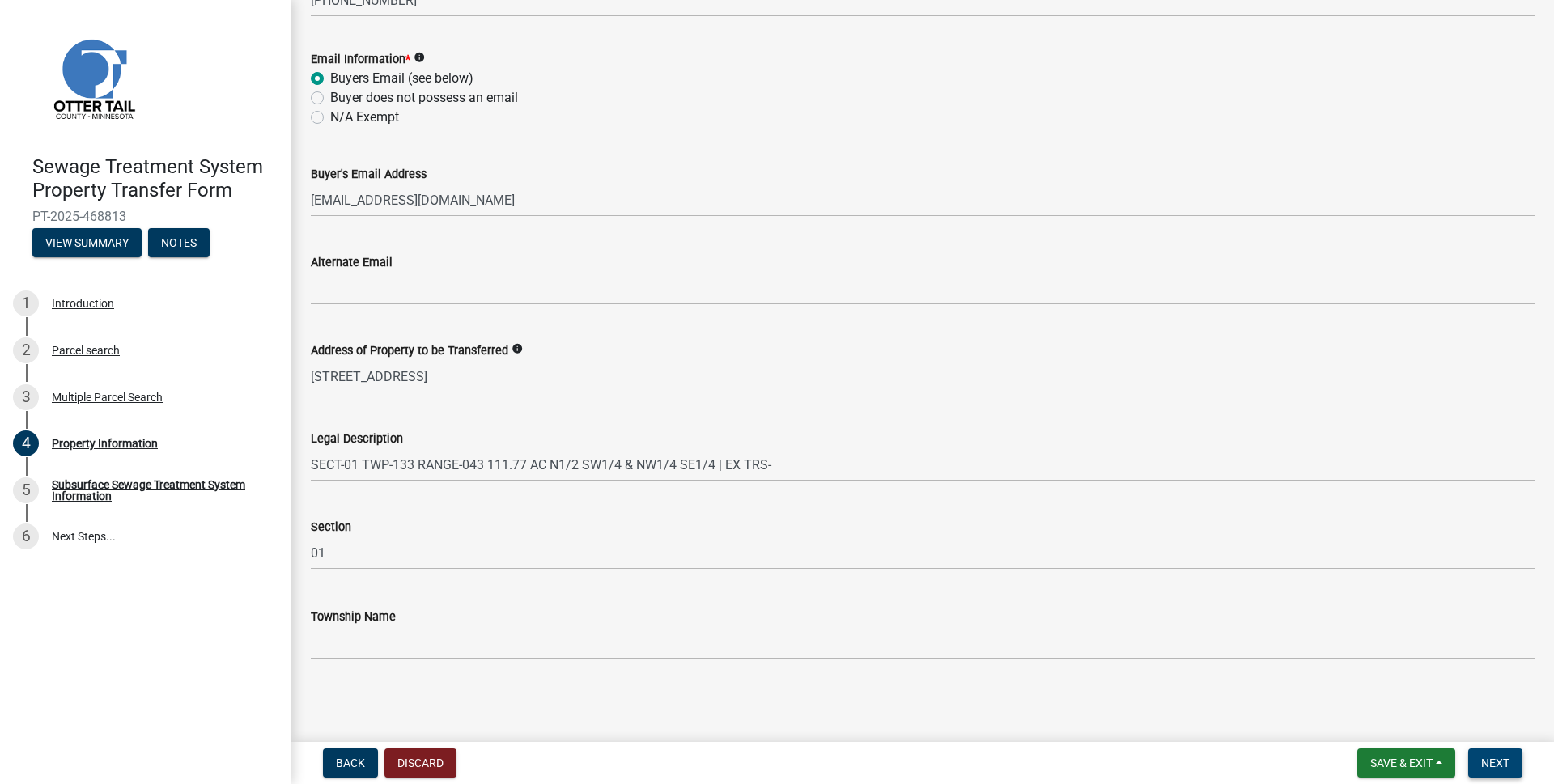
click at [1490, 761] on span "Next" at bounding box center [1494, 763] width 28 height 13
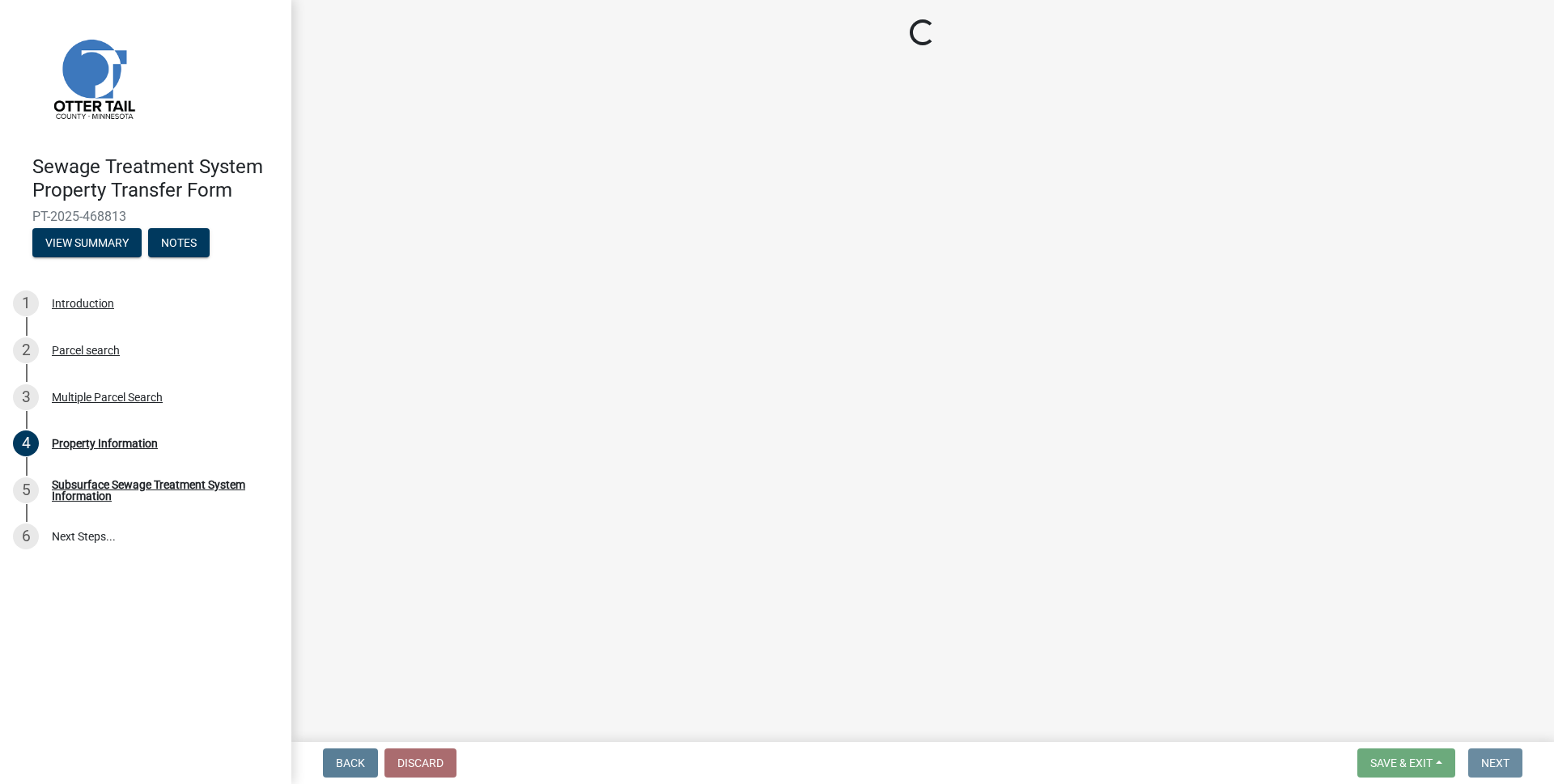
scroll to position [0, 0]
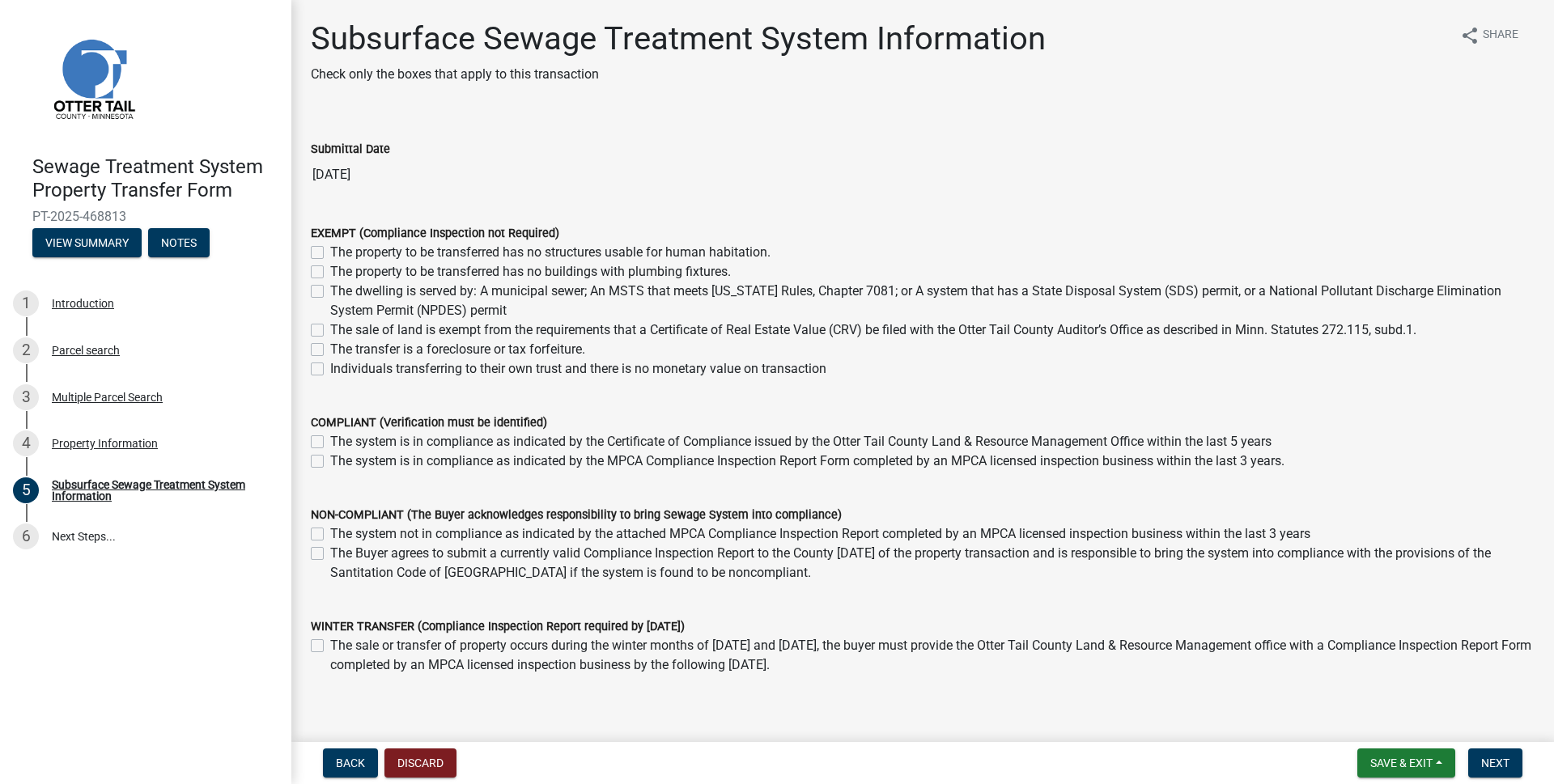
click at [330, 327] on label "The sale of land is exempt from the requirements that a Certificate of Real Est…" at bounding box center [873, 330] width 1086 height 20
click at [330, 327] on input "The sale of land is exempt from the requirements that a Certificate of Real Est…" at bounding box center [335, 326] width 10 height 10
checkbox input "true"
checkbox input "false"
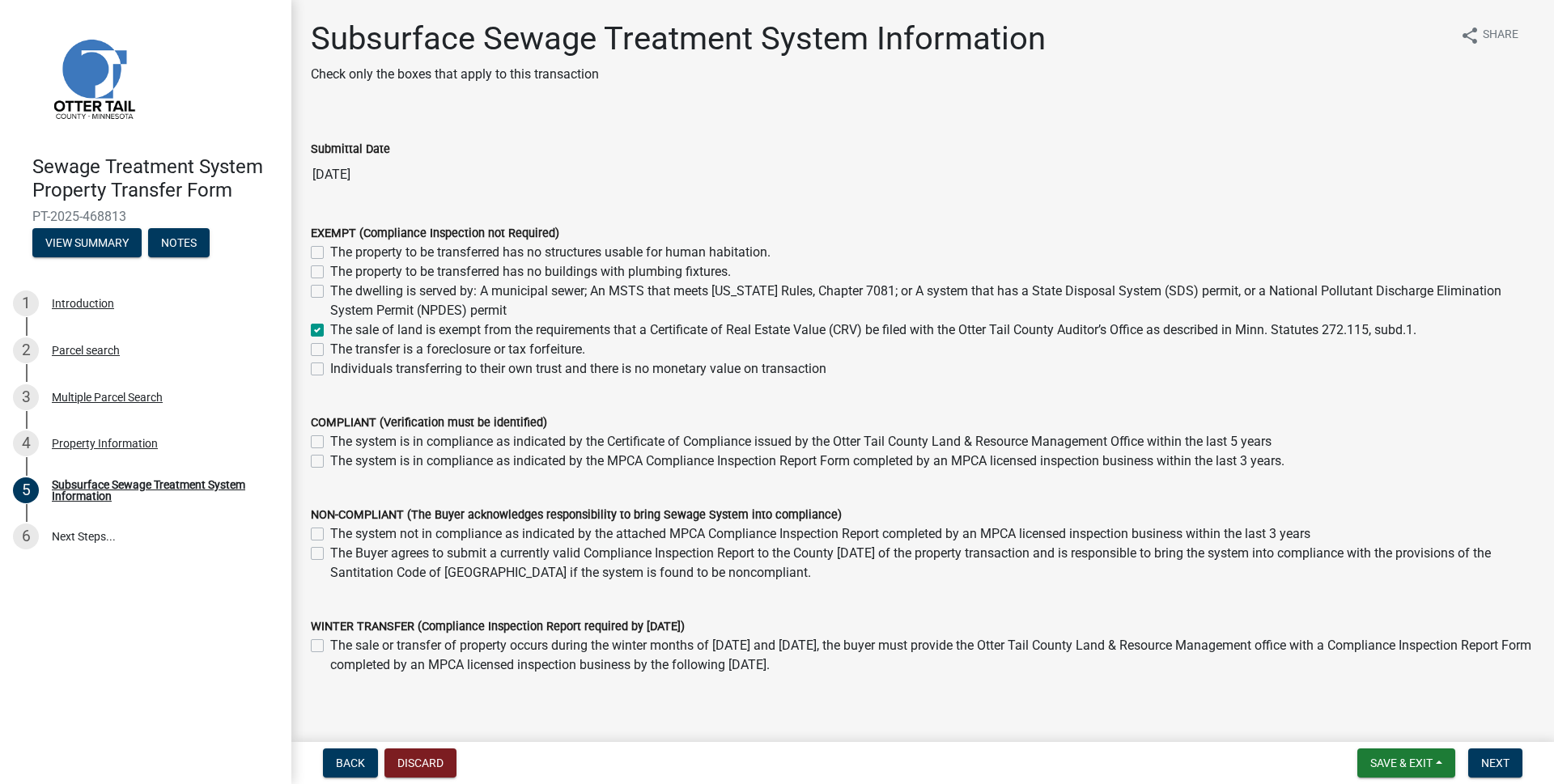
checkbox input "false"
checkbox input "true"
checkbox input "false"
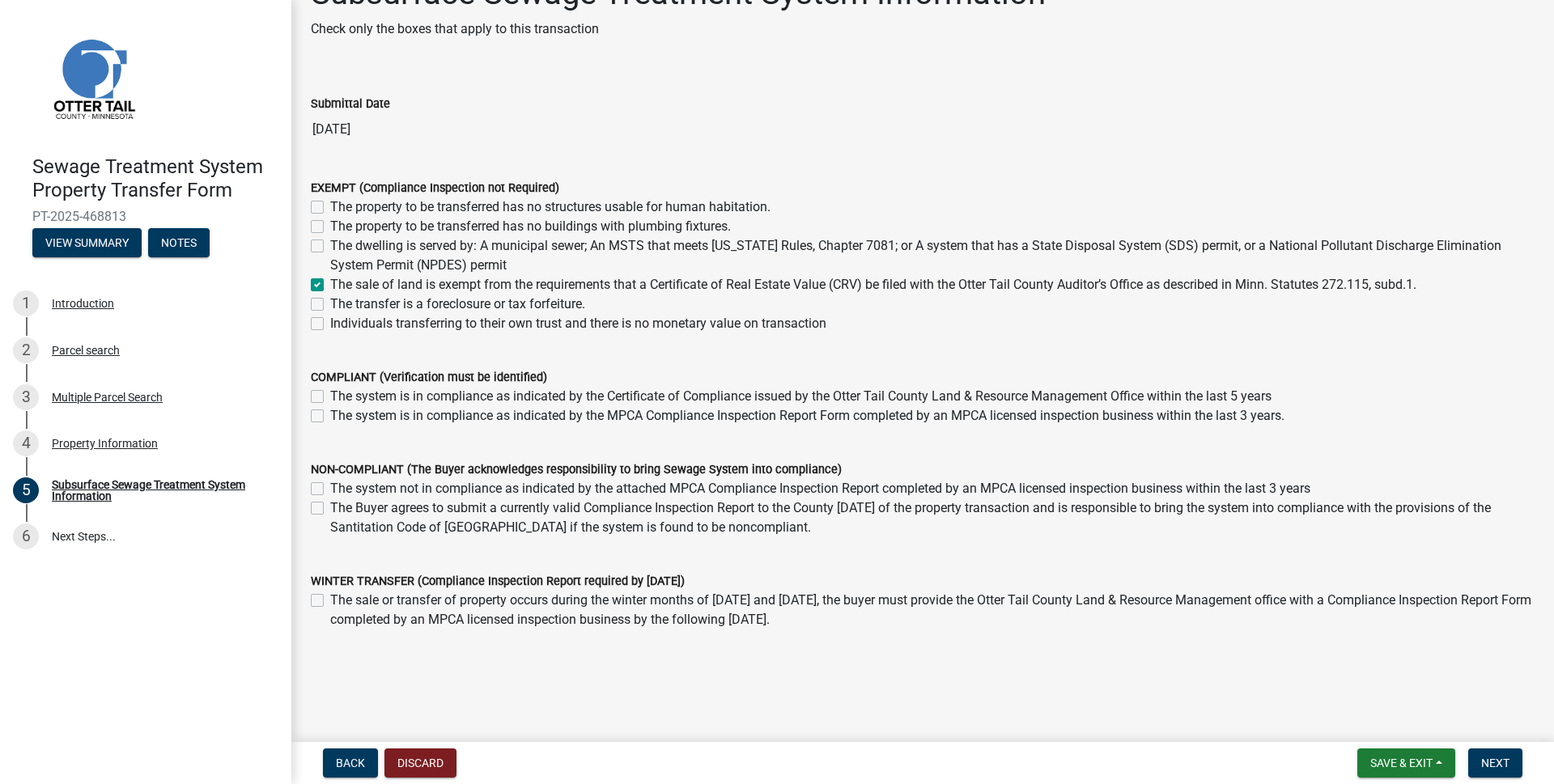
scroll to position [69, 0]
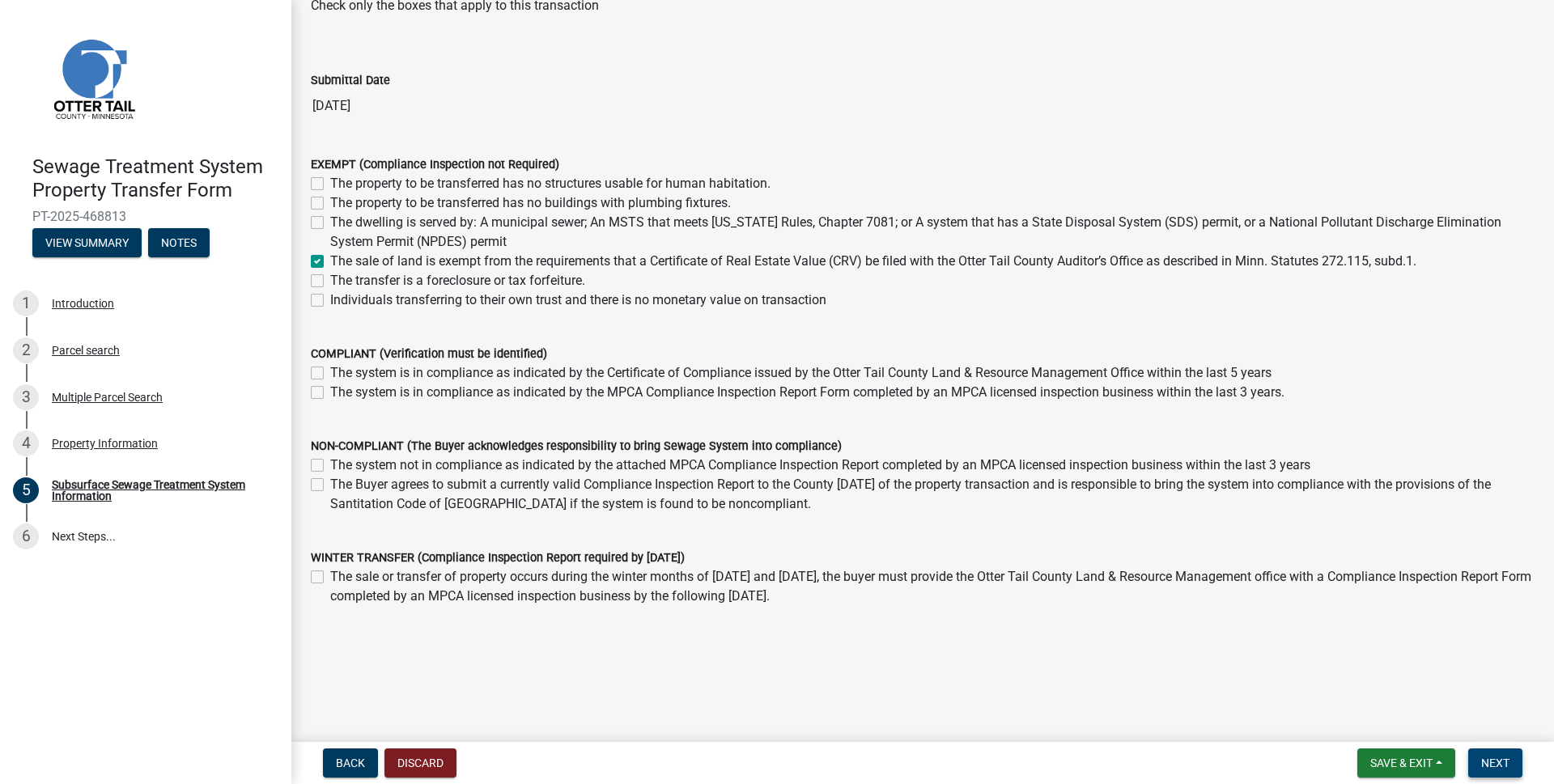
click at [1490, 755] on button "Next" at bounding box center [1495, 763] width 55 height 29
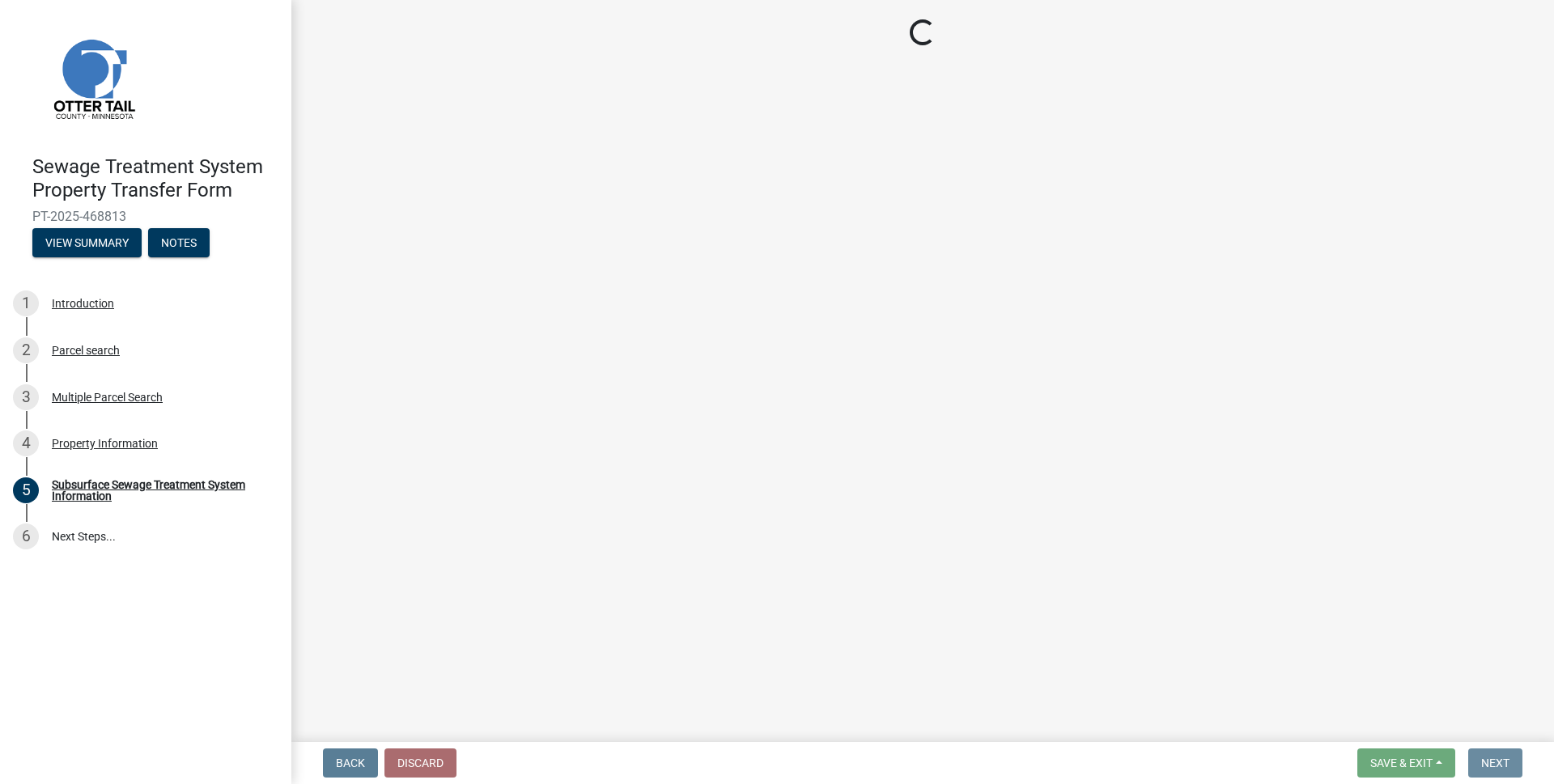
scroll to position [0, 0]
